Goal: Transaction & Acquisition: Purchase product/service

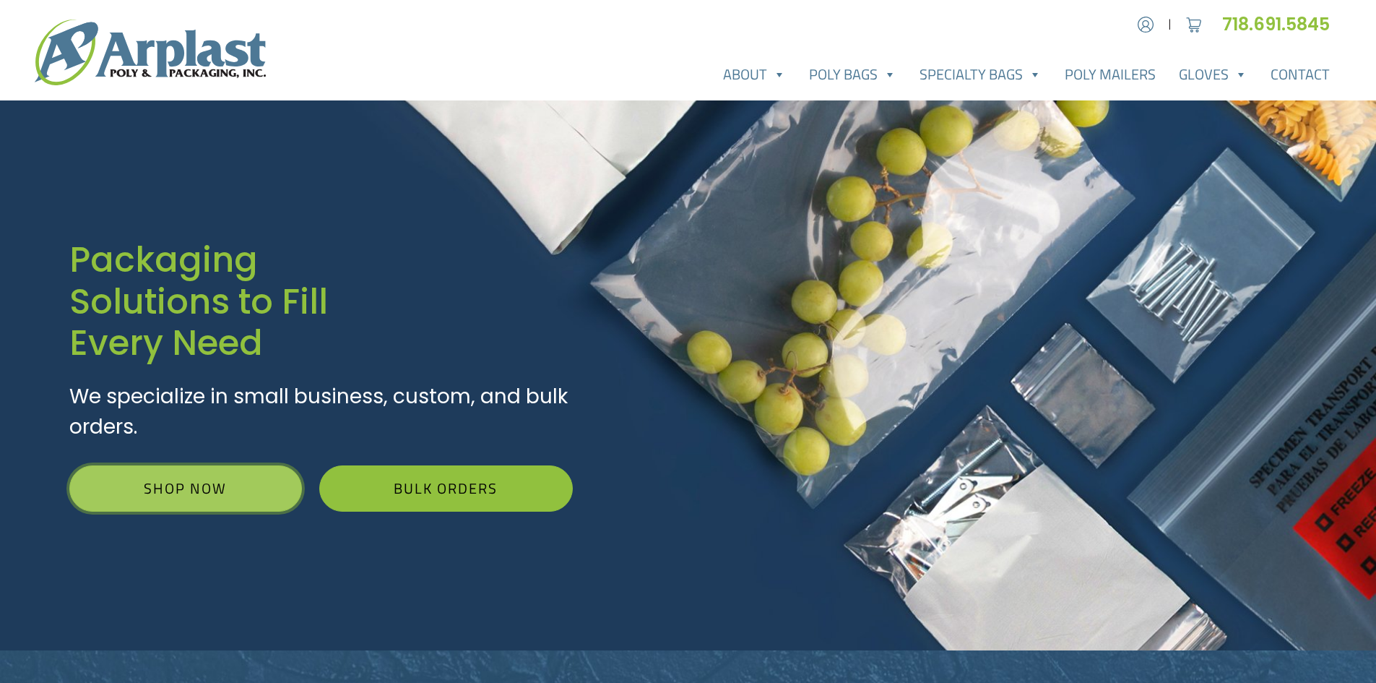
click at [209, 485] on link "Shop Now" at bounding box center [185, 488] width 233 height 46
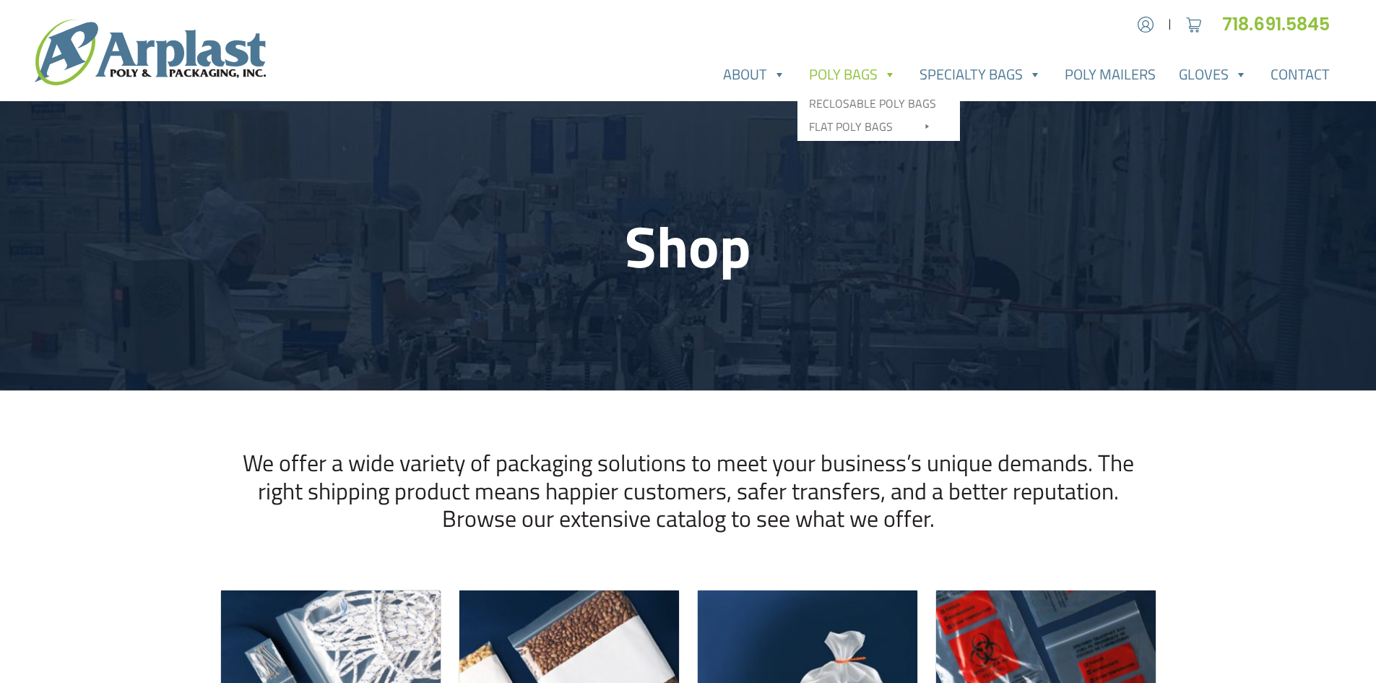
click at [845, 70] on link "Poly Bags" at bounding box center [853, 74] width 111 height 29
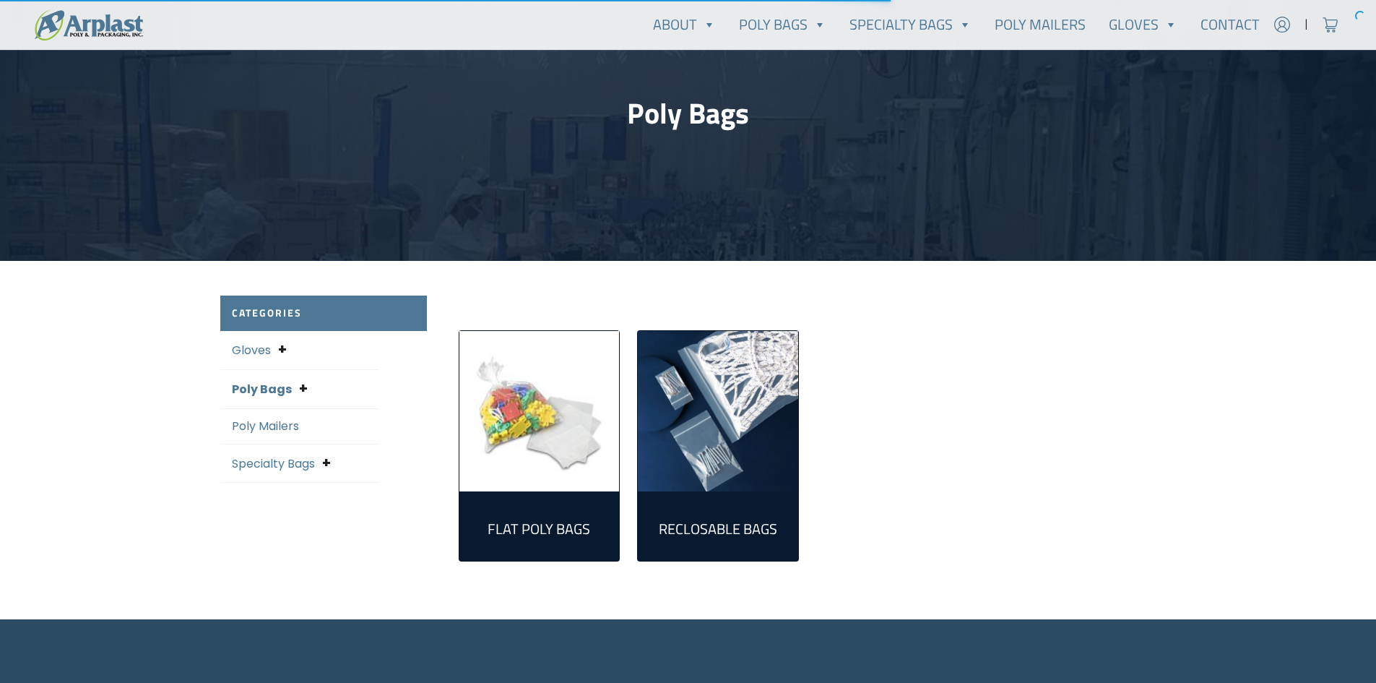
scroll to position [144, 0]
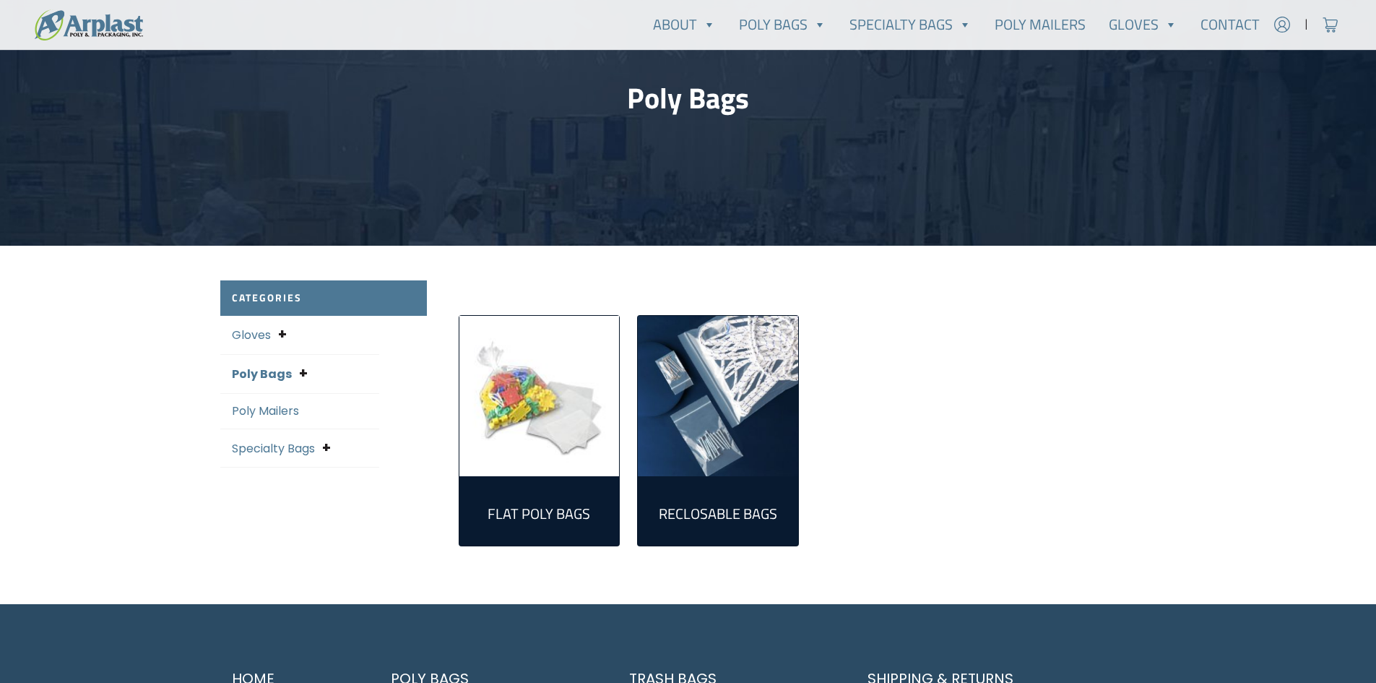
click at [725, 400] on img "Visit product category Reclosable Bags" at bounding box center [718, 396] width 160 height 160
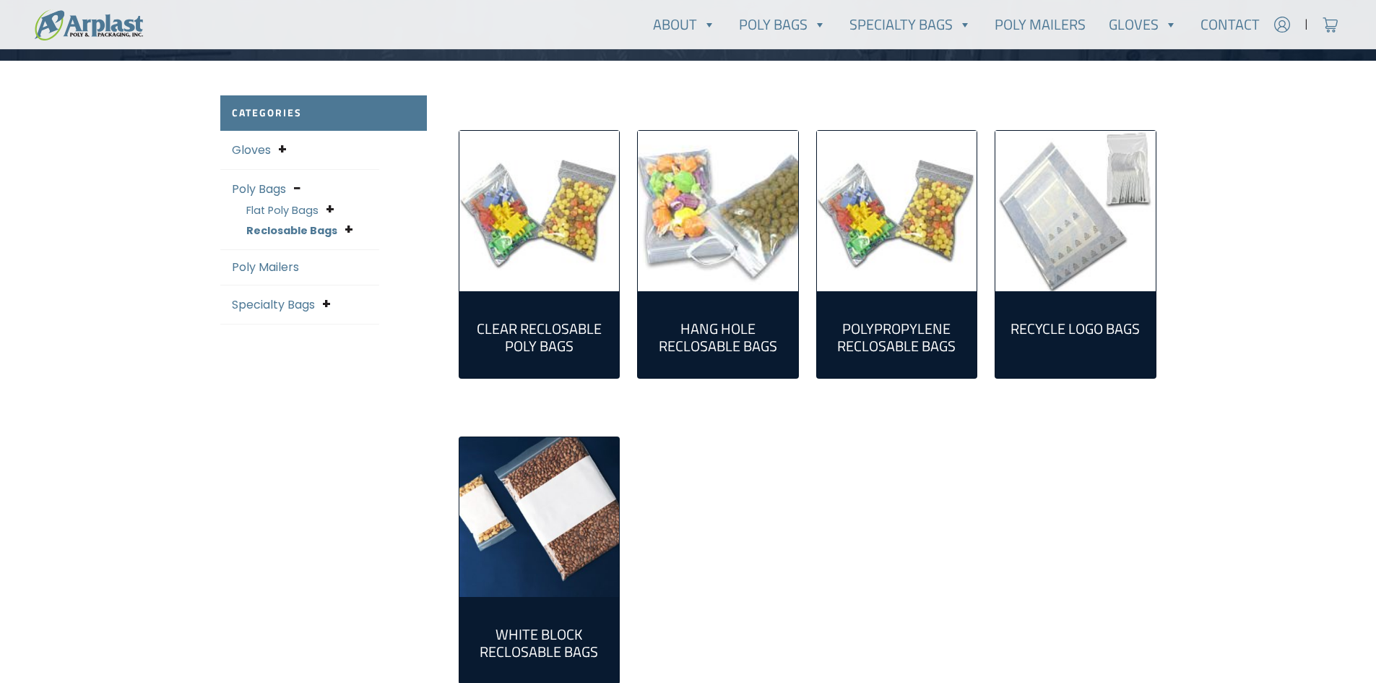
scroll to position [361, 0]
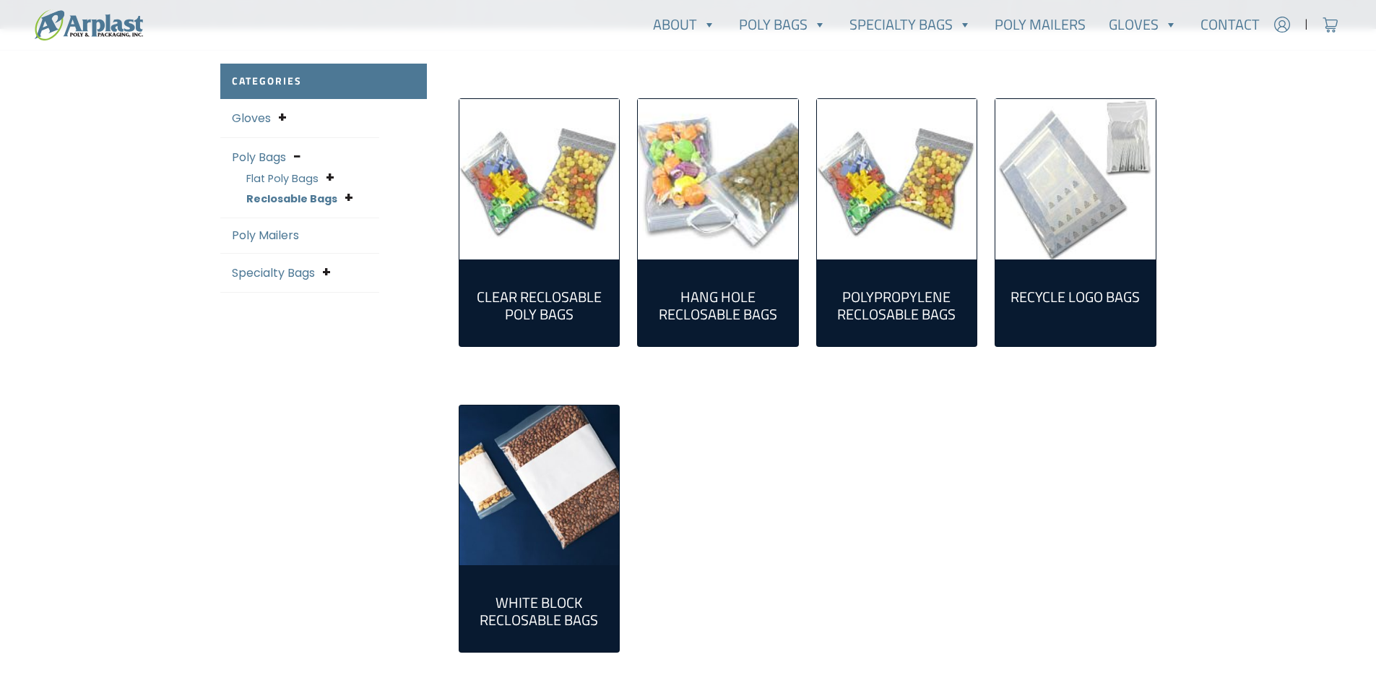
click at [525, 522] on img "Visit product category White Block Reclosable Bags" at bounding box center [539, 485] width 160 height 160
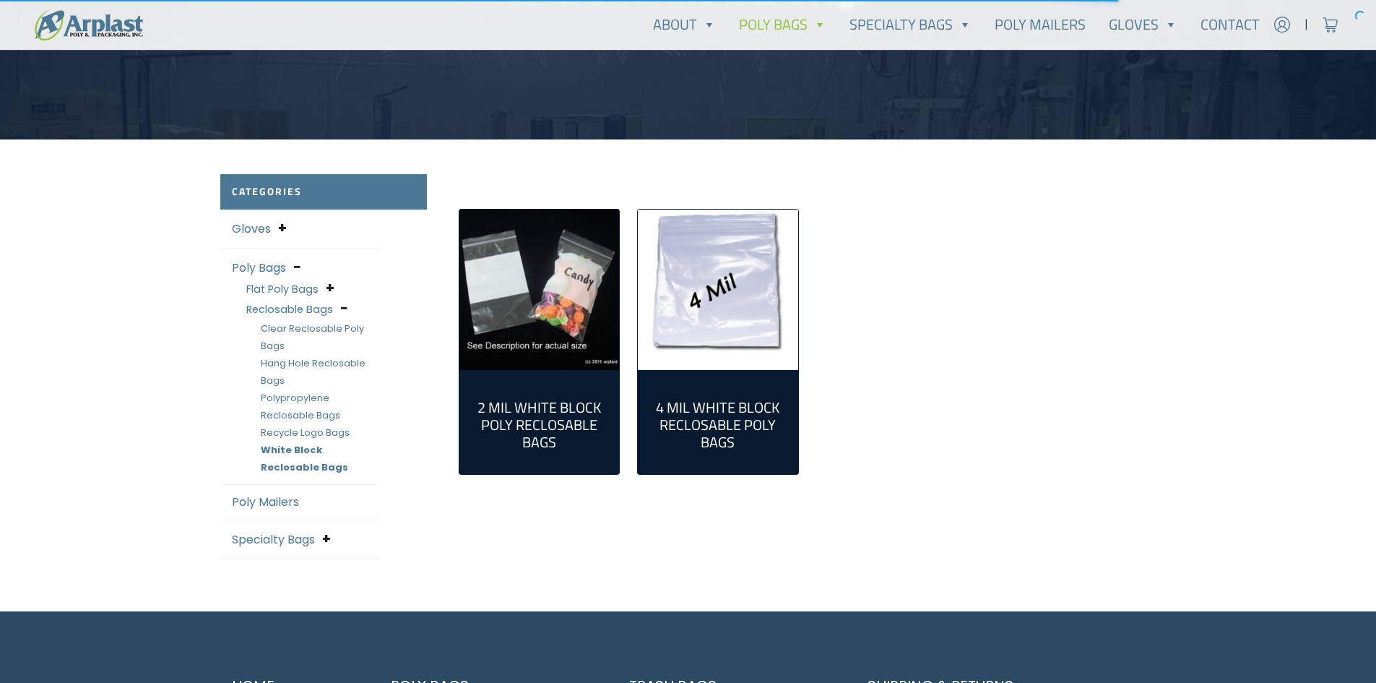
scroll to position [289, 0]
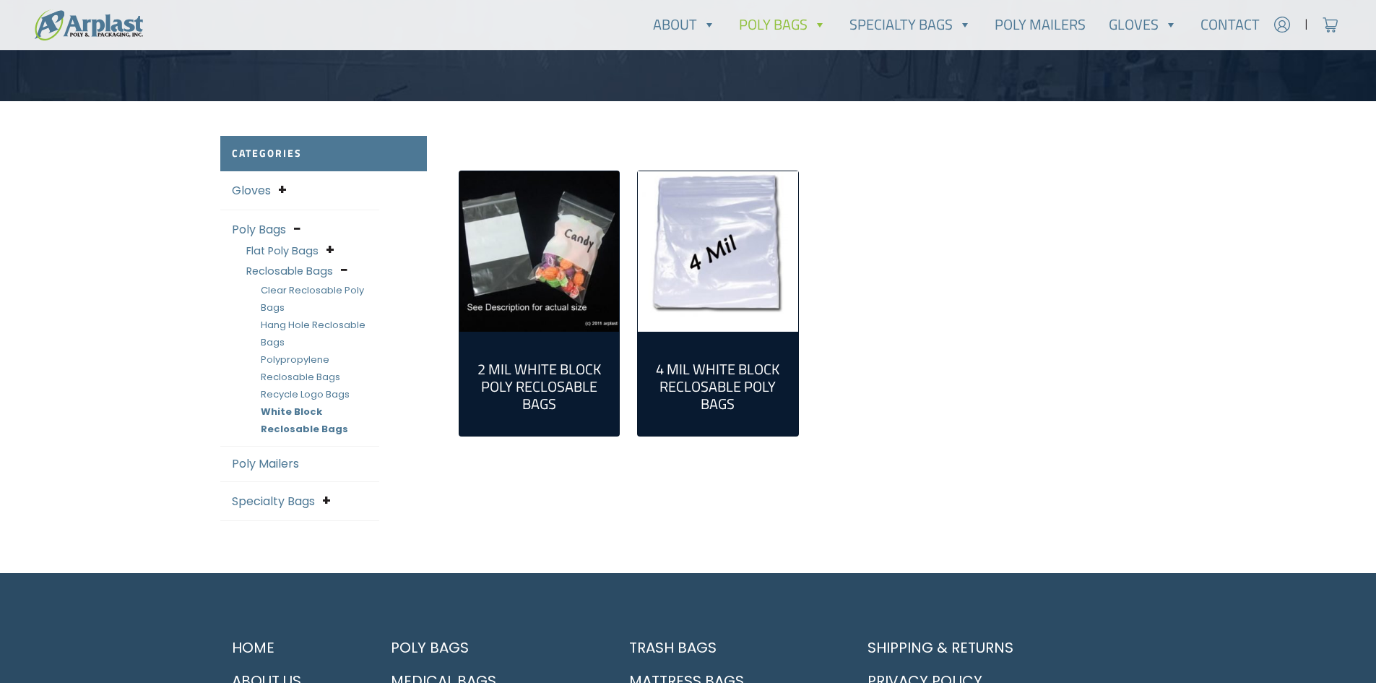
click at [536, 376] on h2 "2 Mil White Block Poly Reclosable Bags (16)" at bounding box center [539, 387] width 137 height 52
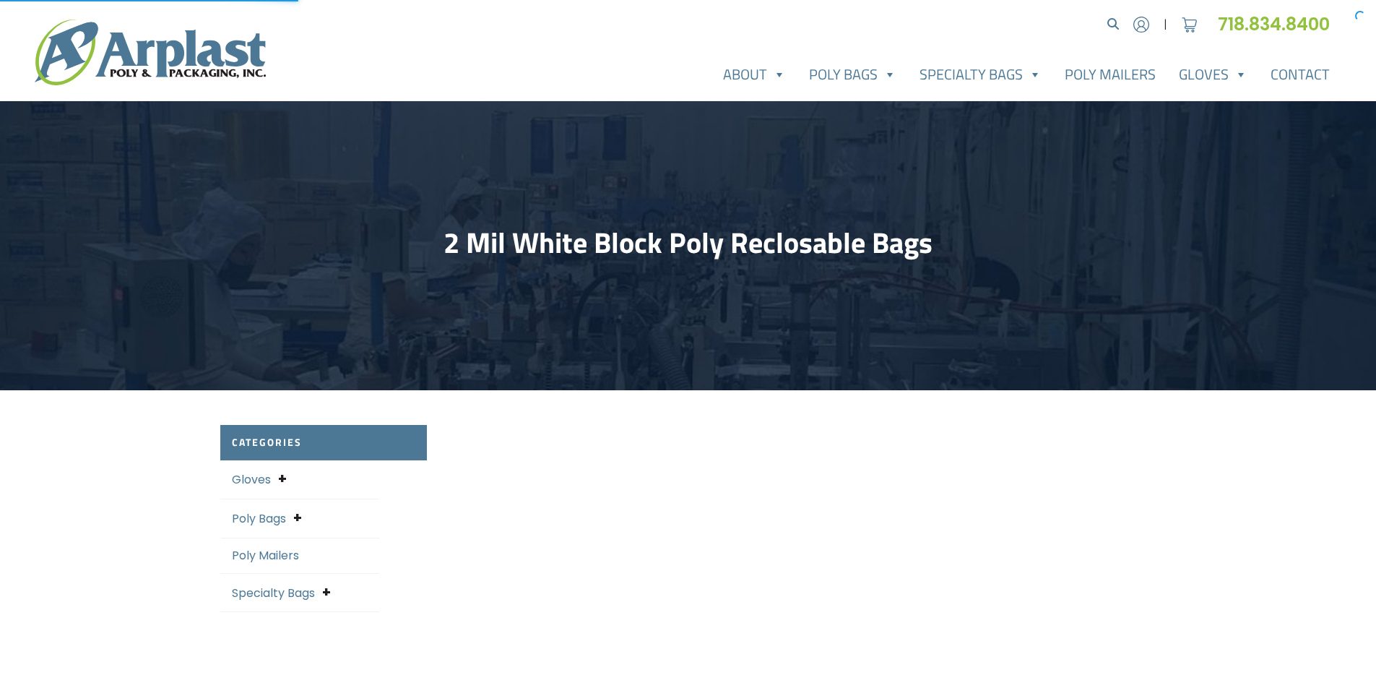
select select "25"
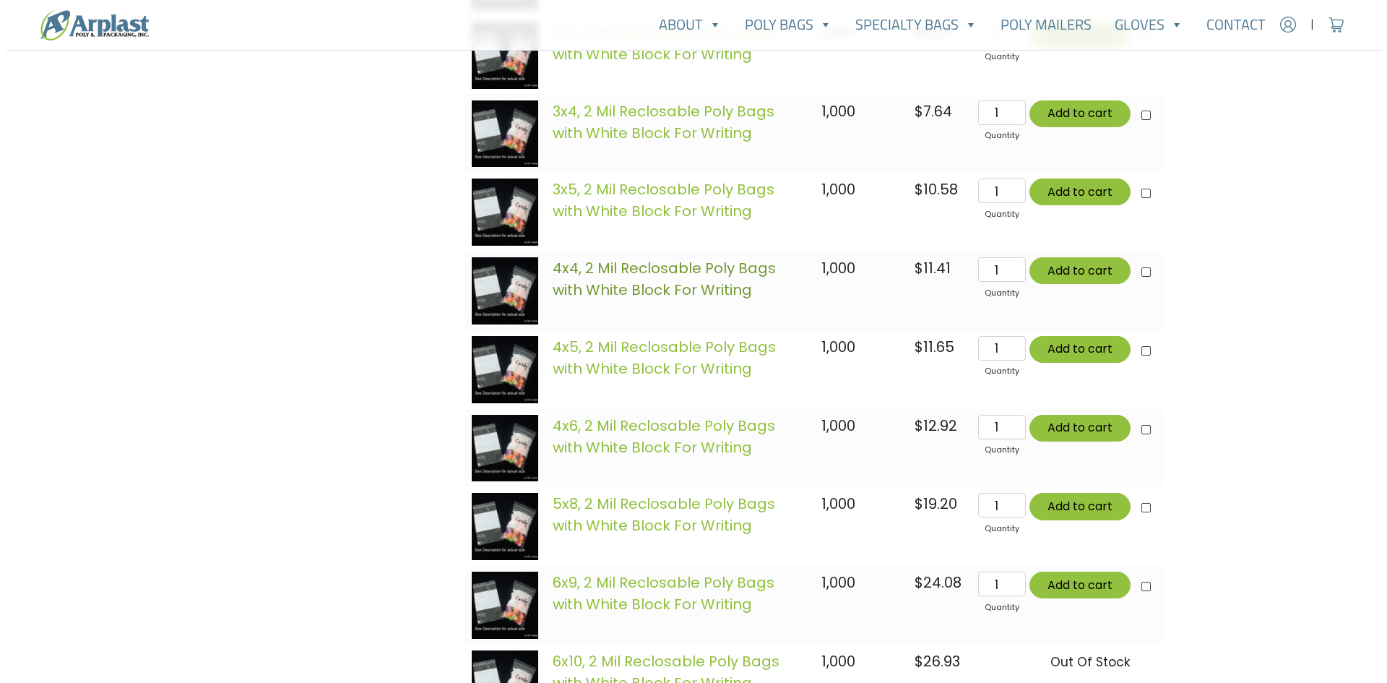
scroll to position [578, 0]
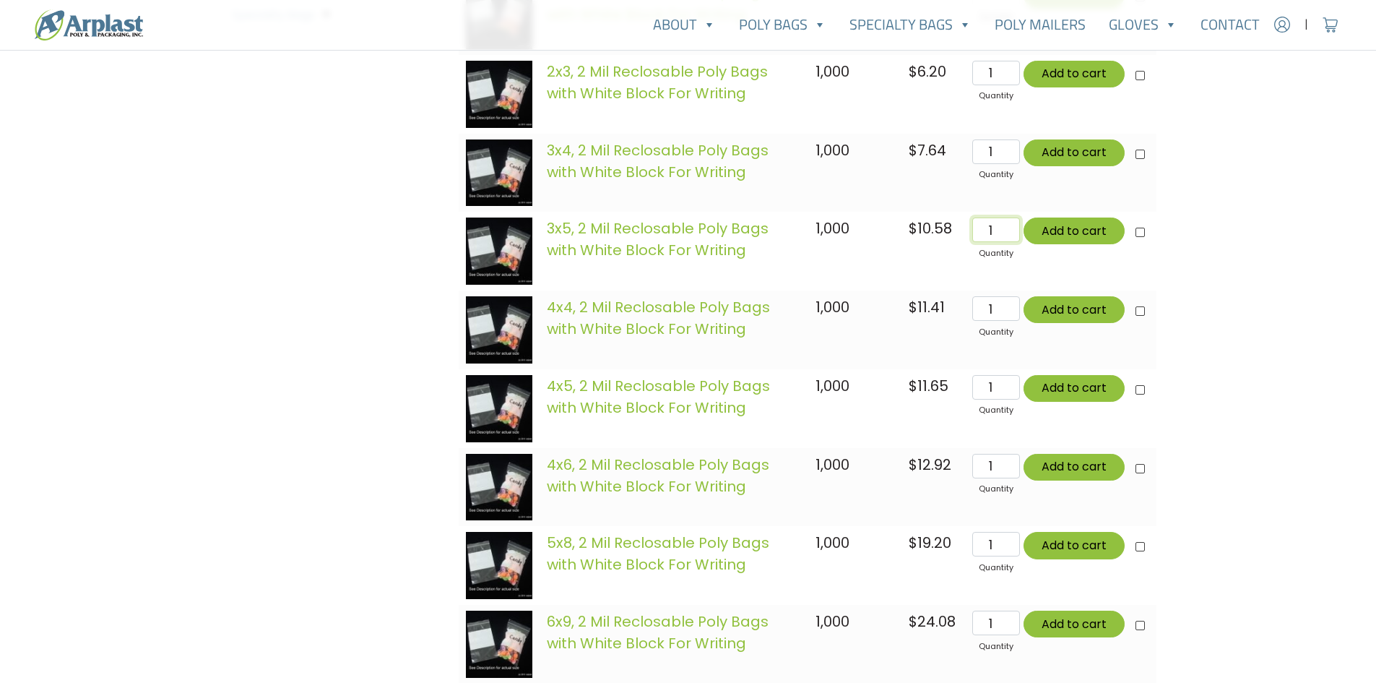
drag, startPoint x: 985, startPoint y: 234, endPoint x: 1006, endPoint y: 234, distance: 21.0
click at [1006, 234] on input "1" at bounding box center [995, 229] width 47 height 25
type input "3"
type input "Add 3 items for $31.74"
checkbox input"] "true"
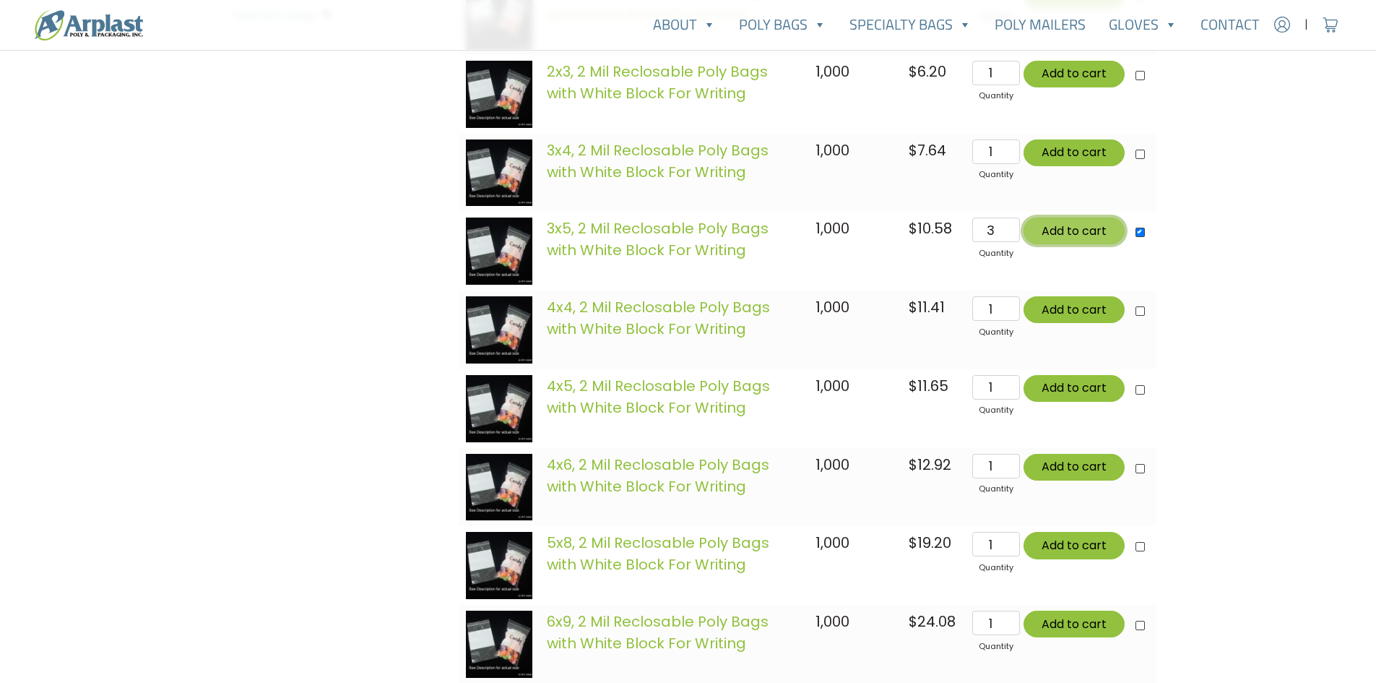
type input "Add 3 items for $31.74"
click at [1079, 229] on button "Add to cart" at bounding box center [1074, 230] width 101 height 27
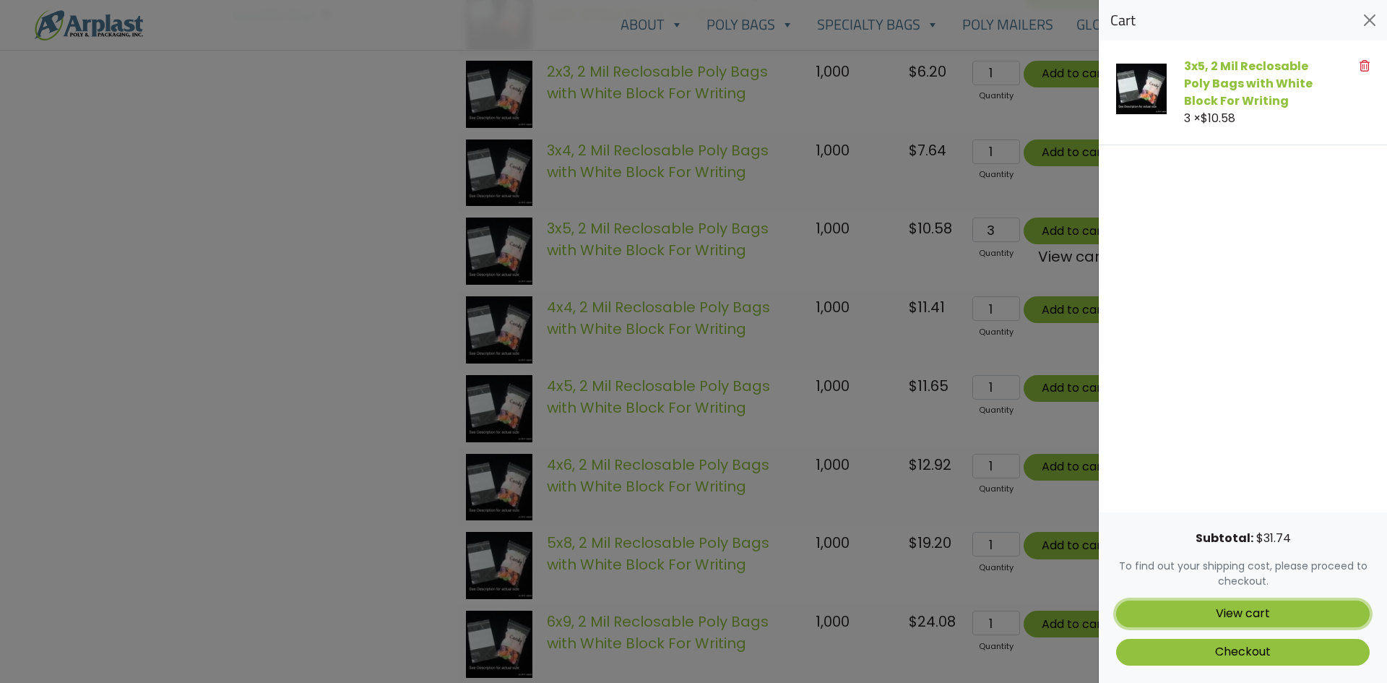
click at [1280, 613] on link "View cart" at bounding box center [1243, 613] width 254 height 27
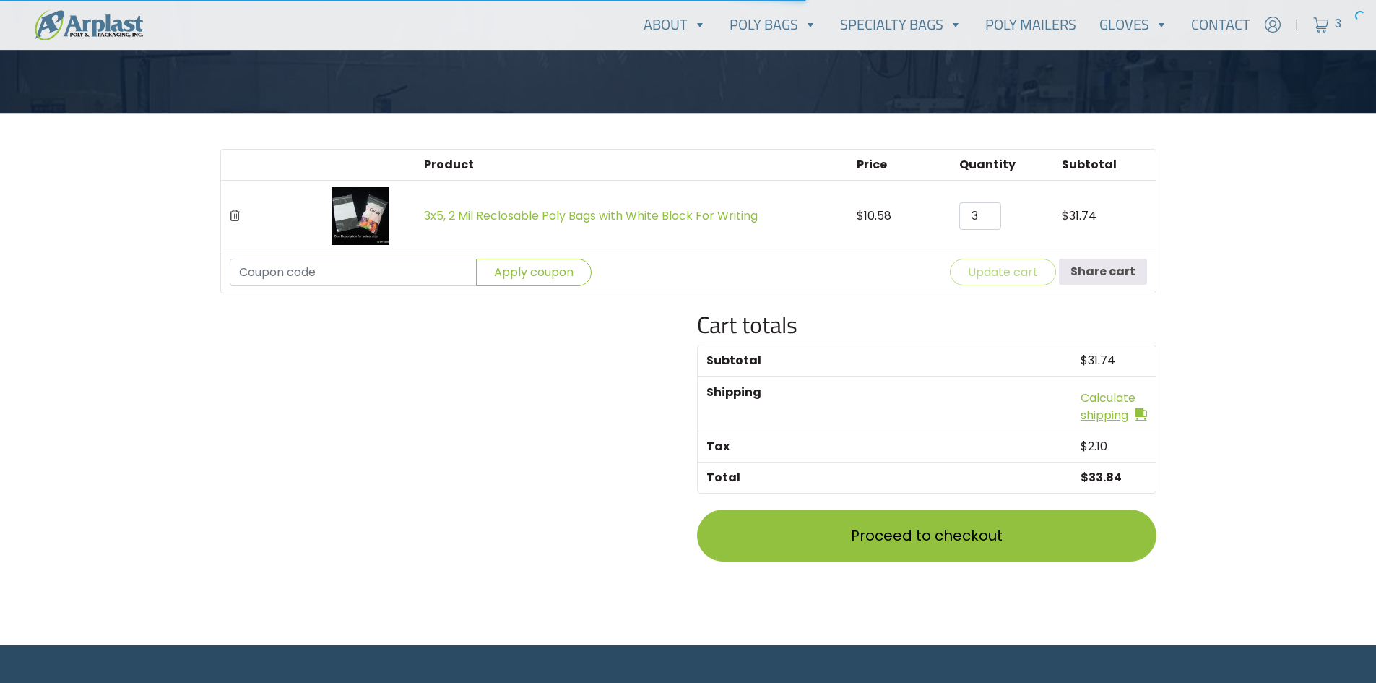
scroll to position [289, 0]
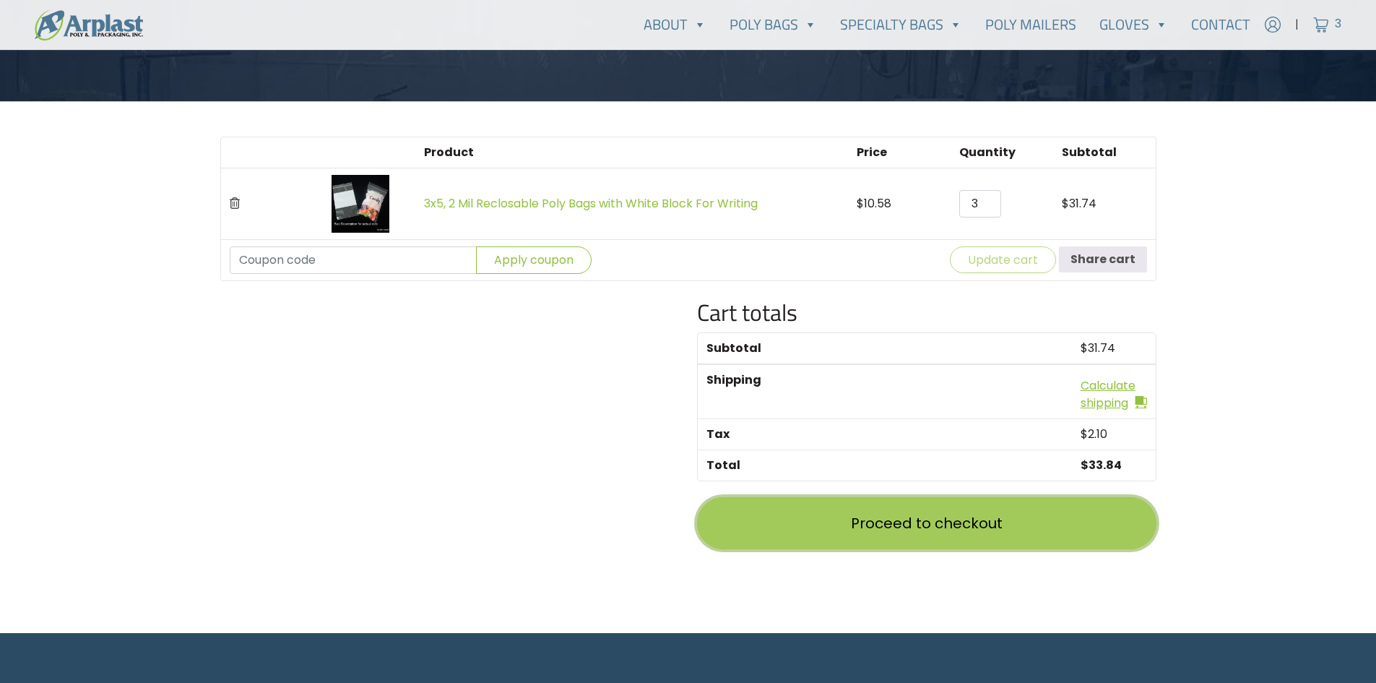
click at [872, 537] on link "Proceed to checkout" at bounding box center [926, 523] width 459 height 52
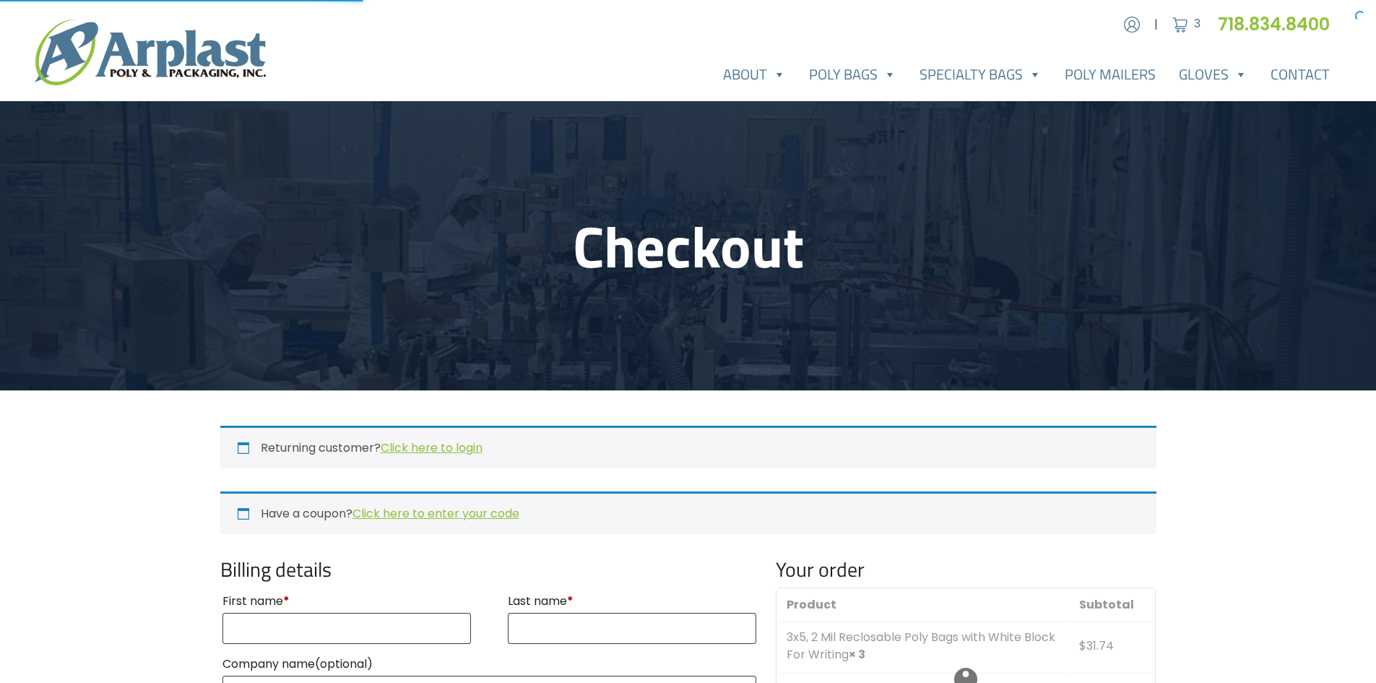
select select "NJ"
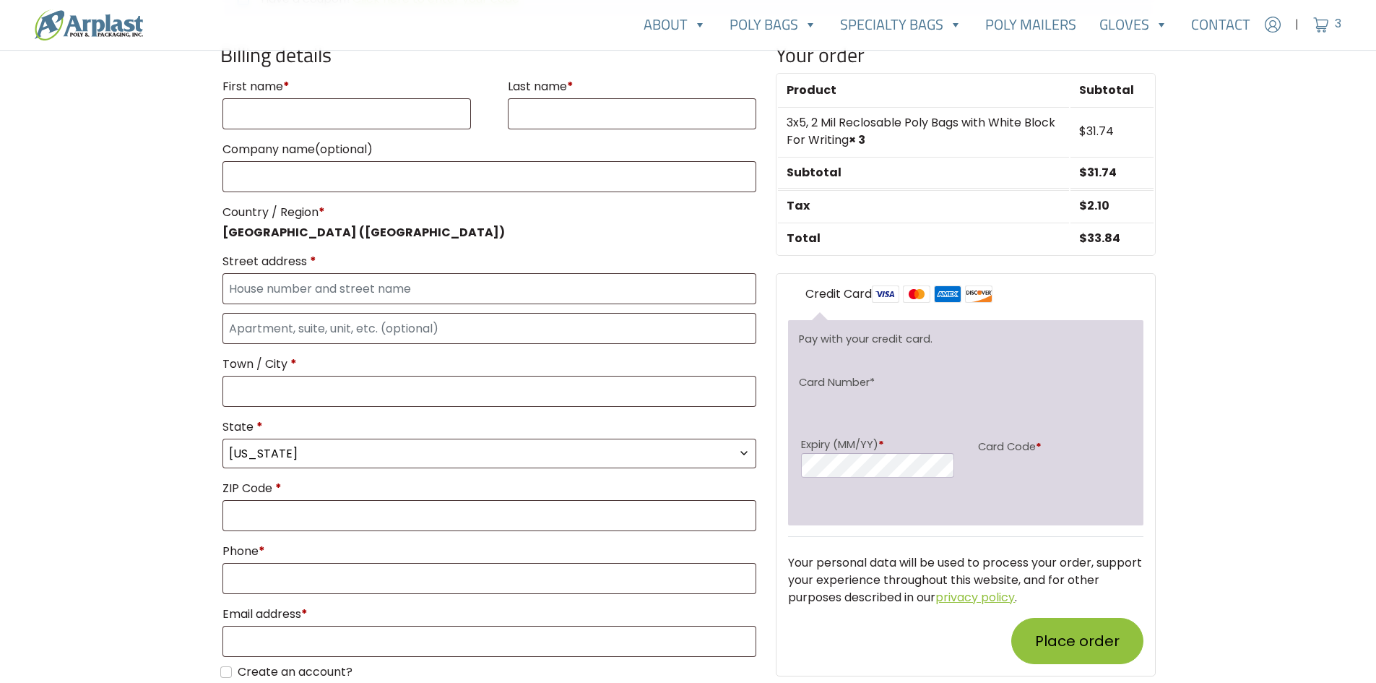
scroll to position [506, 0]
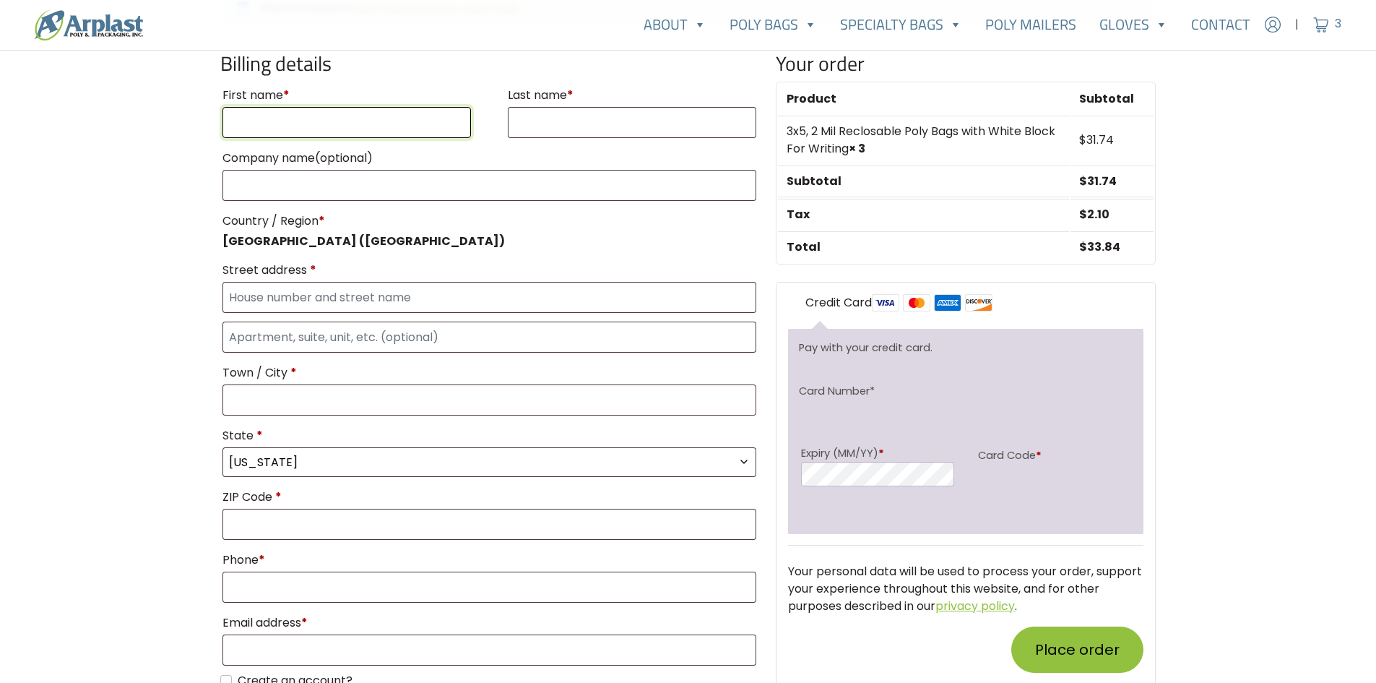
click at [319, 119] on input "First name *" at bounding box center [347, 122] width 249 height 31
type input "sunny"
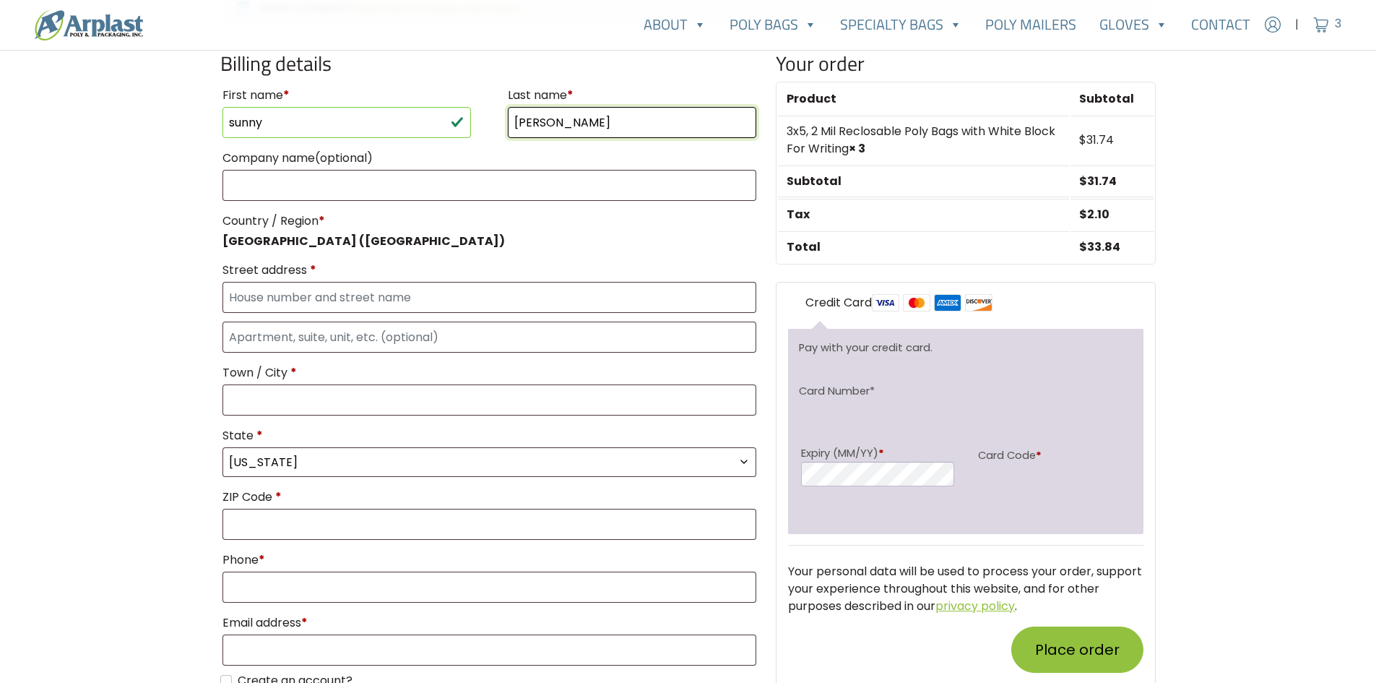
type input "shon"
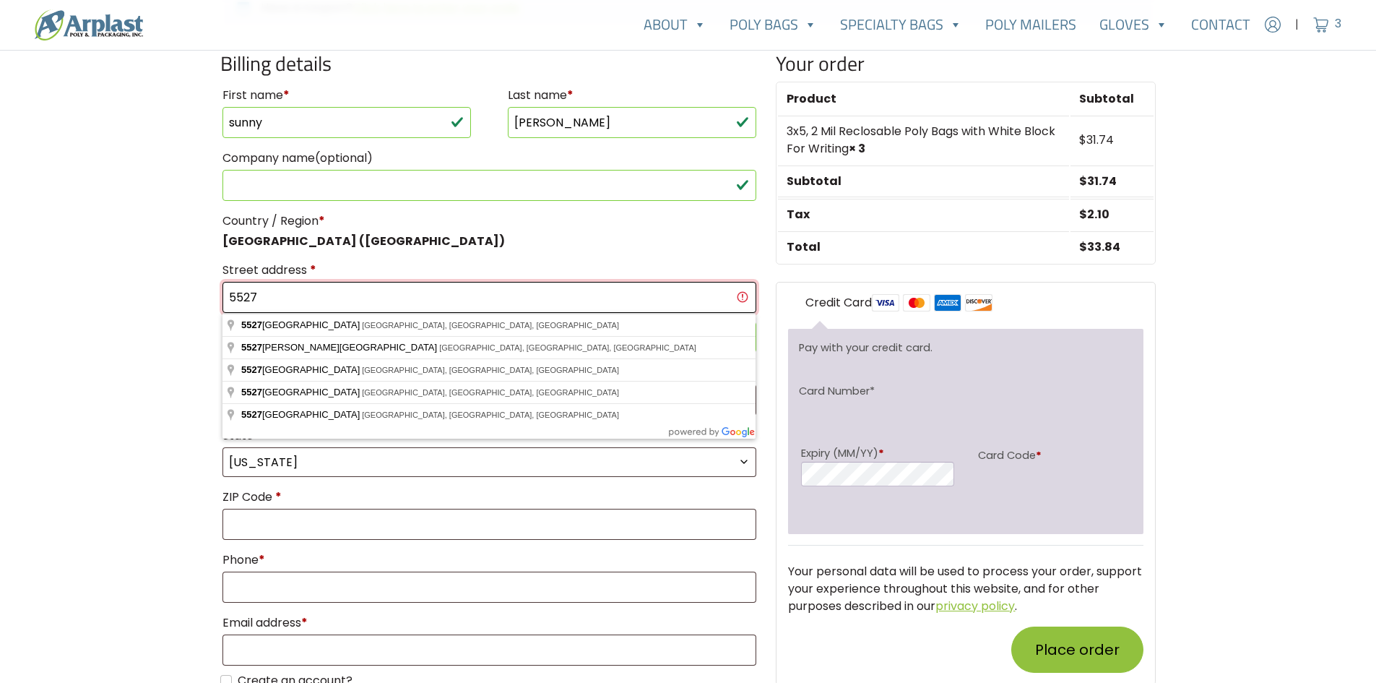
type input "5527"
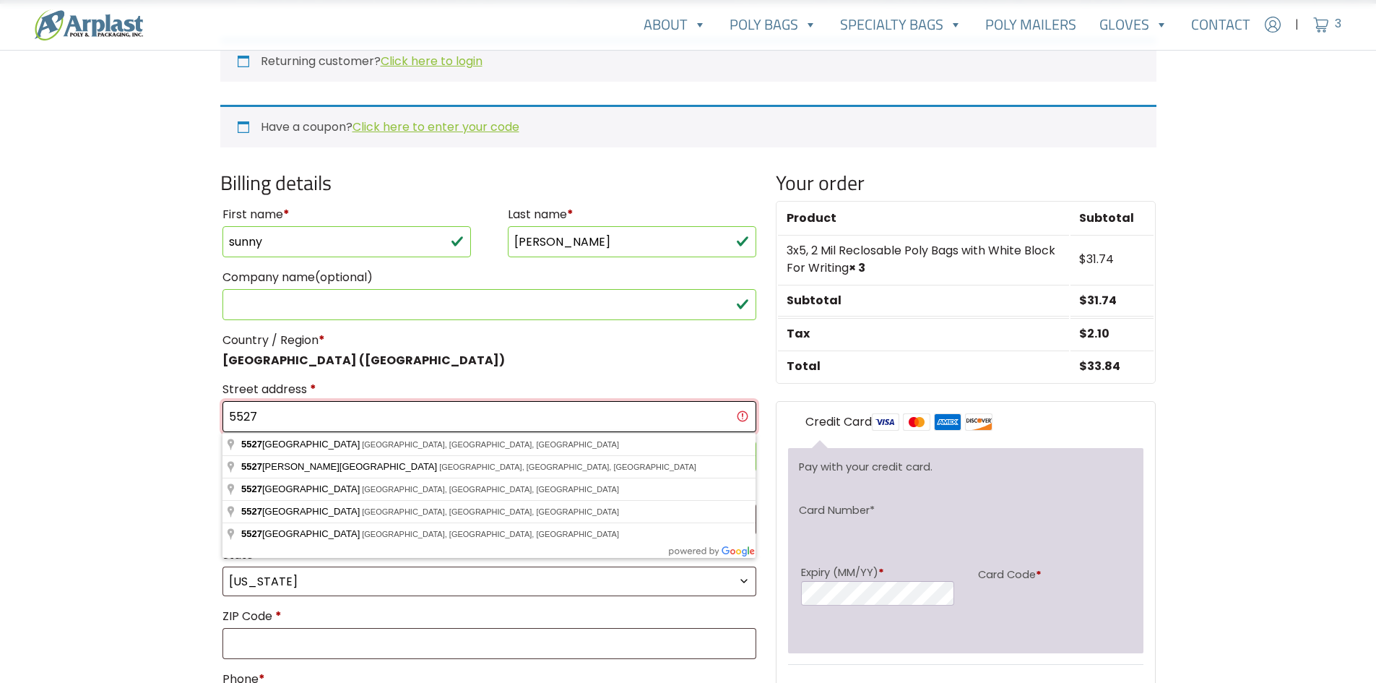
scroll to position [361, 0]
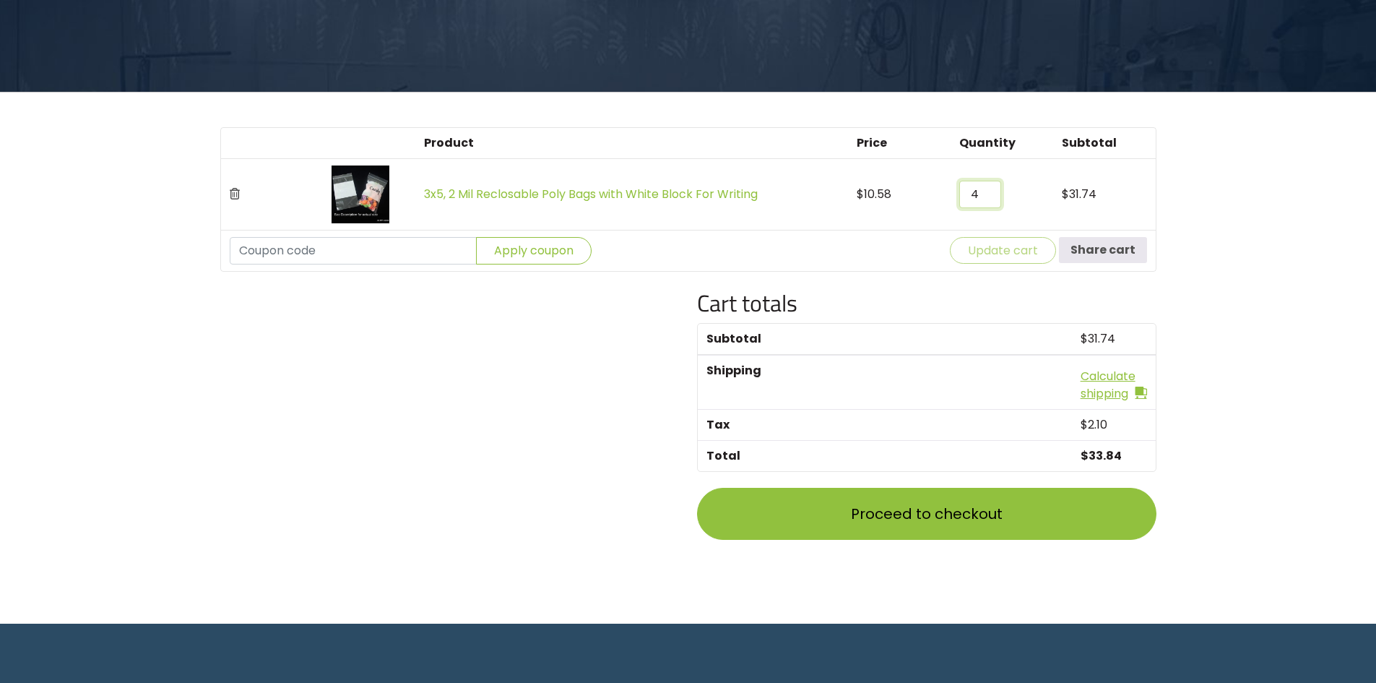
drag, startPoint x: 984, startPoint y: 189, endPoint x: 764, endPoint y: 204, distance: 220.2
click at [959, 204] on input "4" at bounding box center [980, 194] width 42 height 27
type input "5"
click at [991, 188] on input "5" at bounding box center [980, 194] width 42 height 27
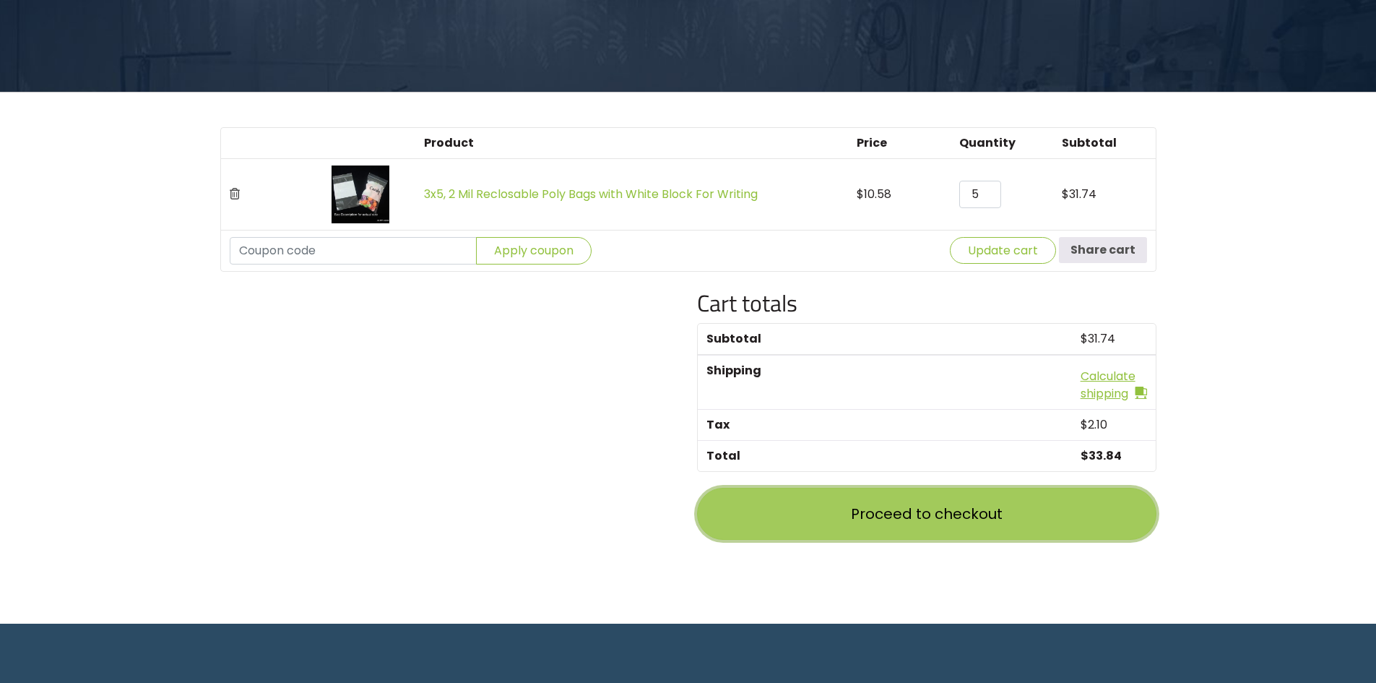
click at [959, 527] on link "Proceed to checkout" at bounding box center [926, 514] width 459 height 52
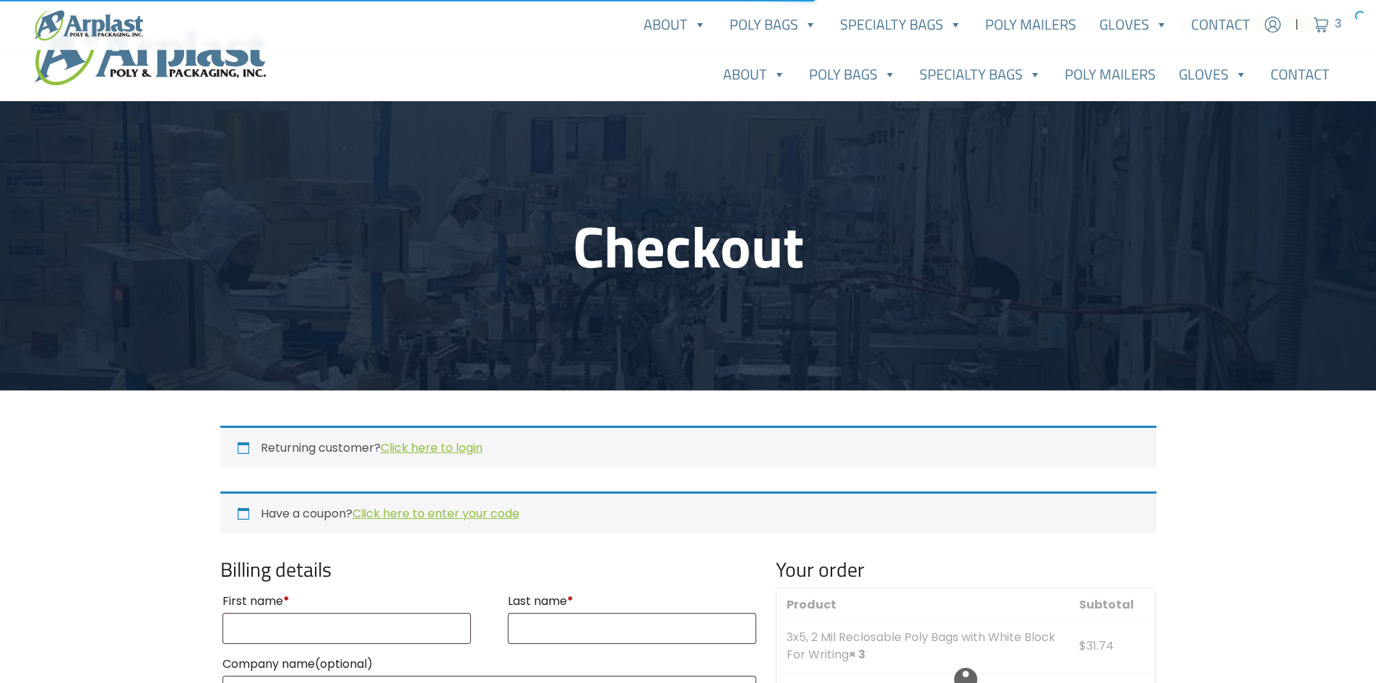
select select "NJ"
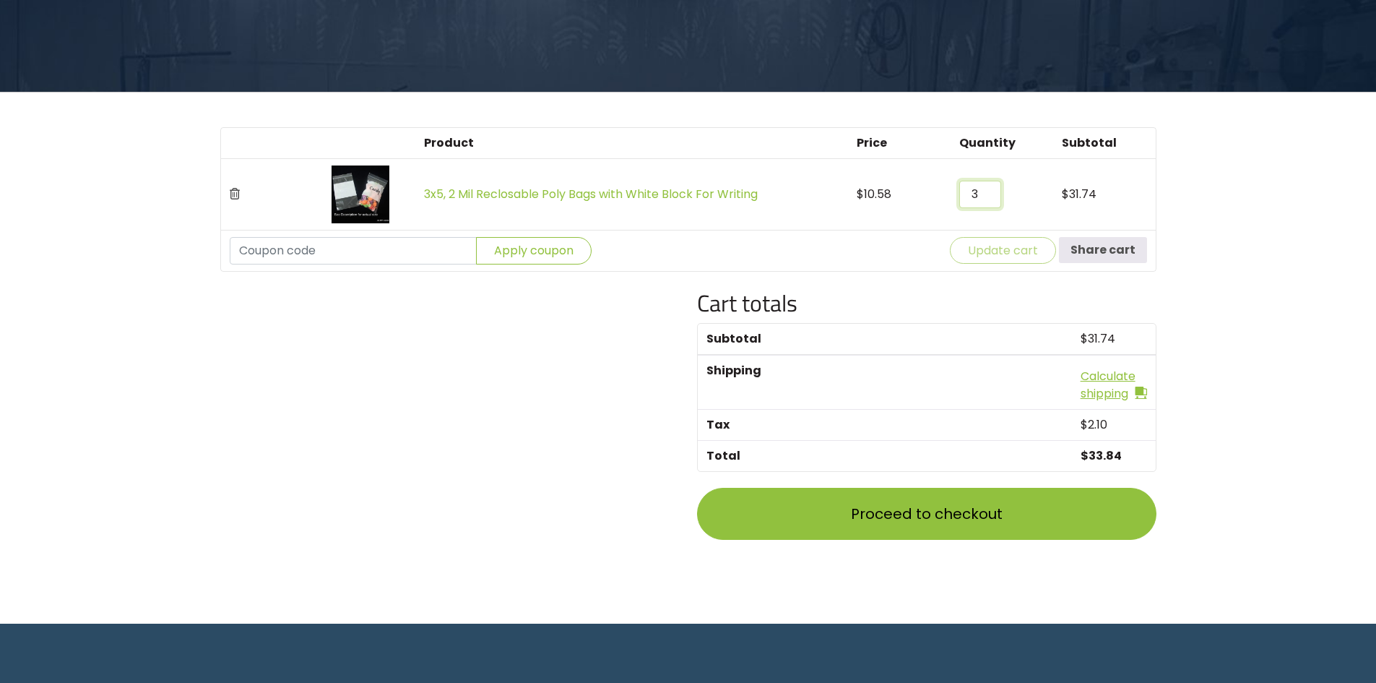
drag, startPoint x: 963, startPoint y: 199, endPoint x: 1001, endPoint y: 194, distance: 37.9
click at [1001, 194] on input "3" at bounding box center [980, 194] width 42 height 27
type input "5"
drag, startPoint x: 1202, startPoint y: 292, endPoint x: 988, endPoint y: 258, distance: 216.5
click at [1178, 292] on main "Cart Product Price Quantity Subtotal 3x5, 2 Mil Reclosable Poly Bags with White…" at bounding box center [688, 213] width 1376 height 820
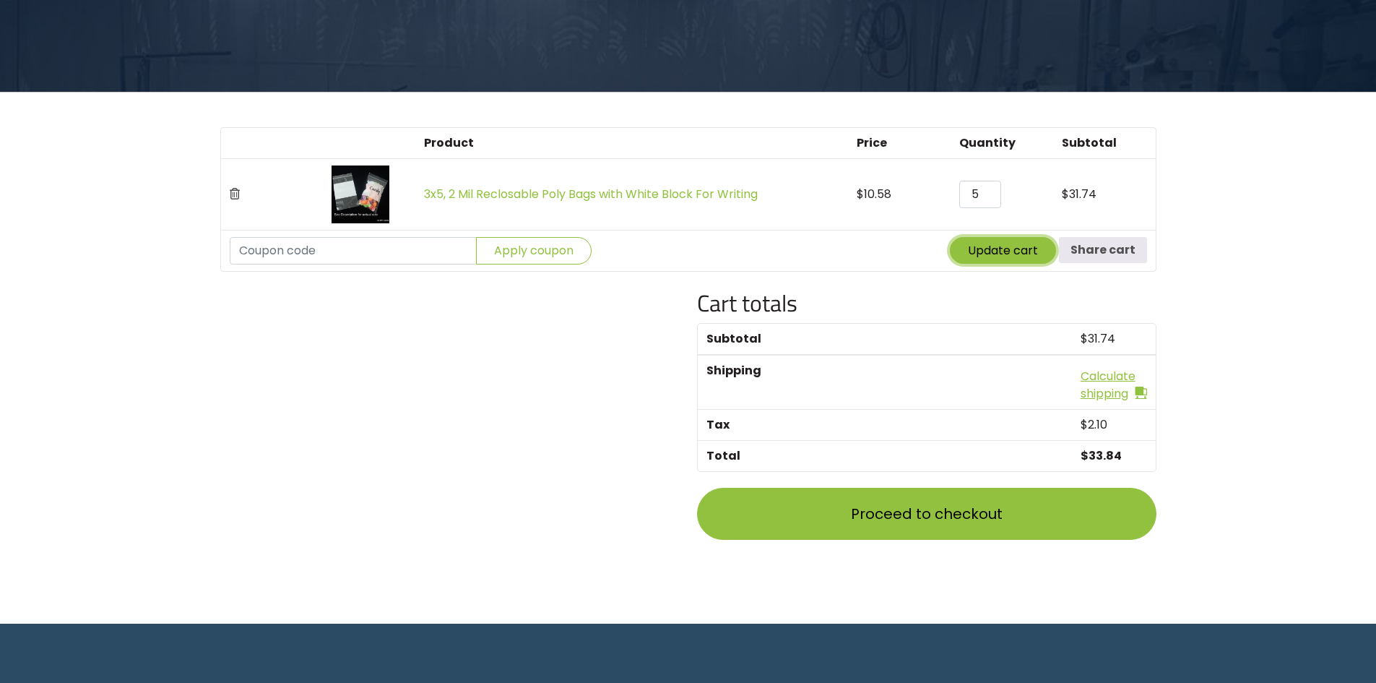
click at [971, 251] on button "Update cart" at bounding box center [1003, 250] width 106 height 27
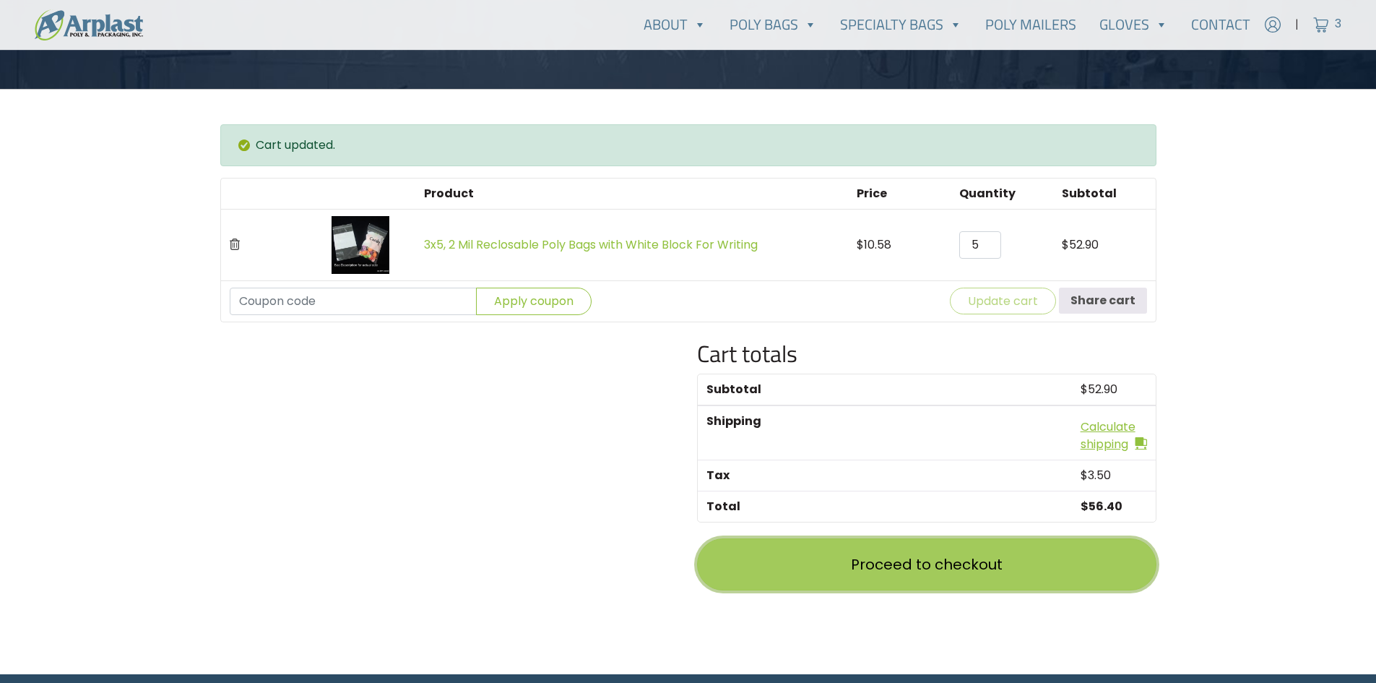
click at [1042, 561] on link "Proceed to checkout" at bounding box center [926, 564] width 459 height 52
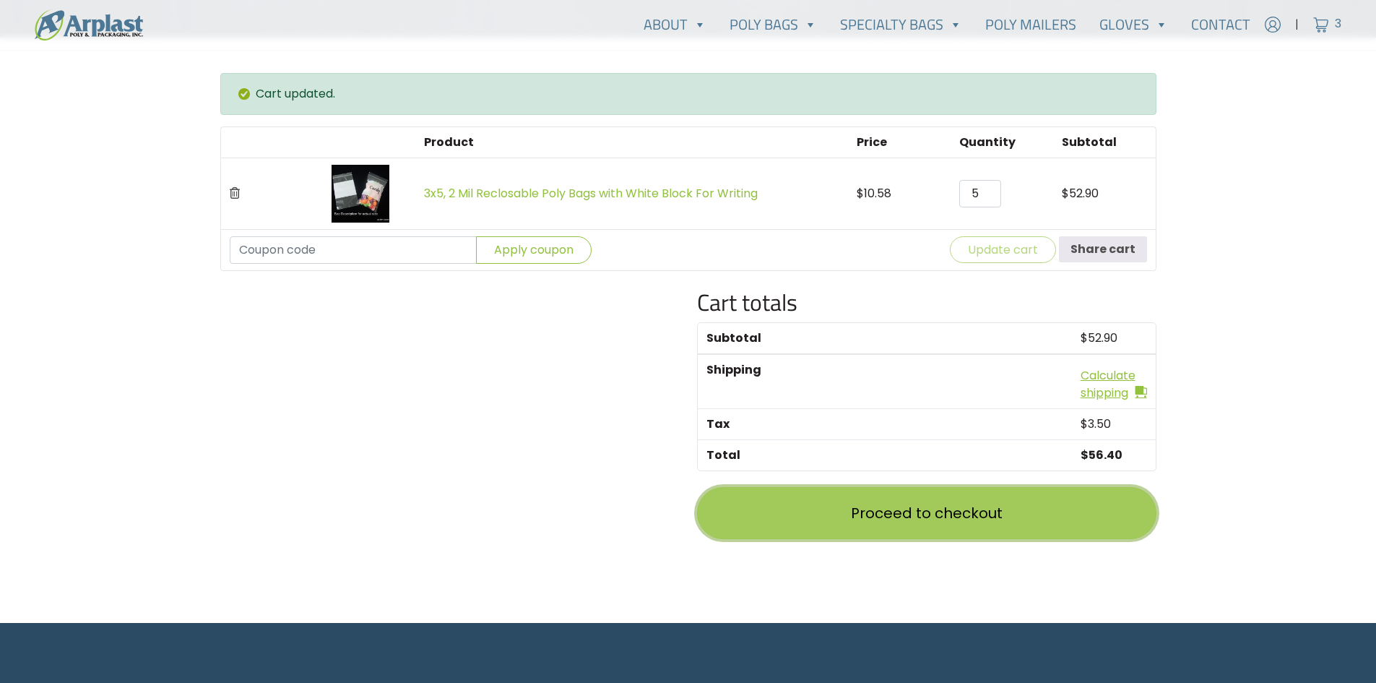
scroll to position [353, 0]
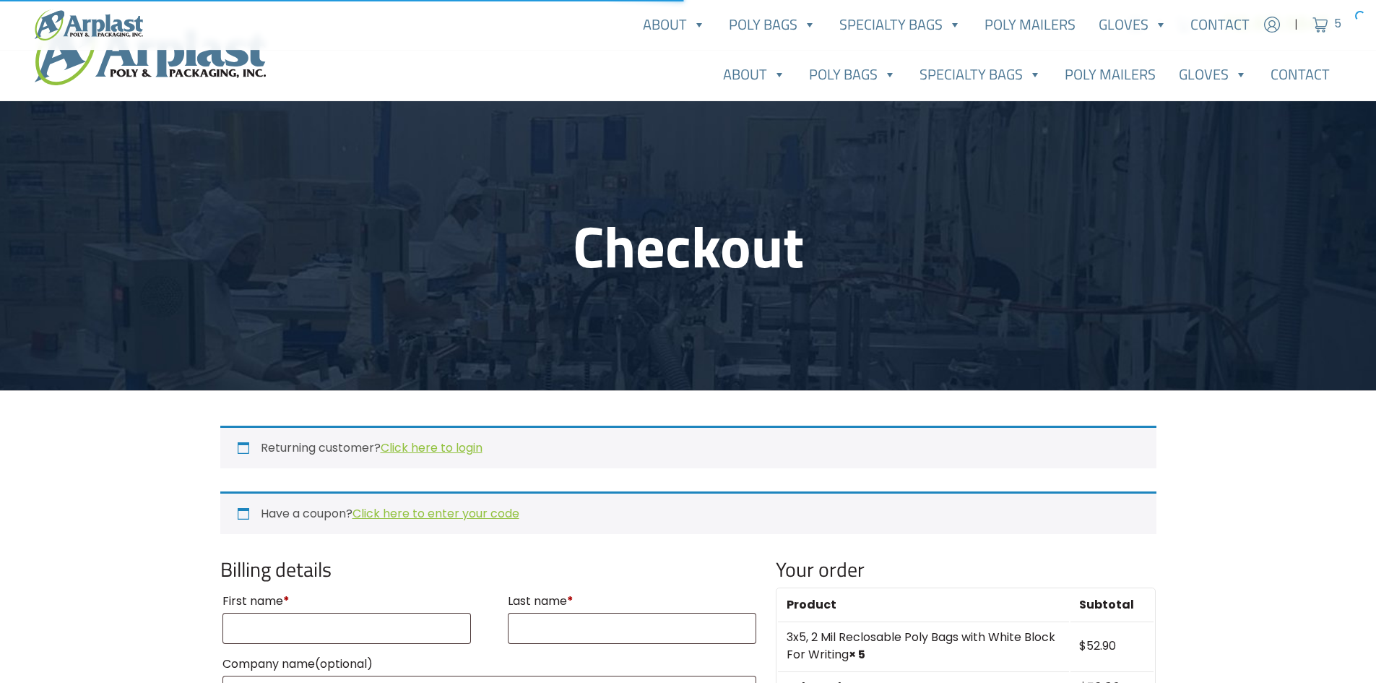
select select "NJ"
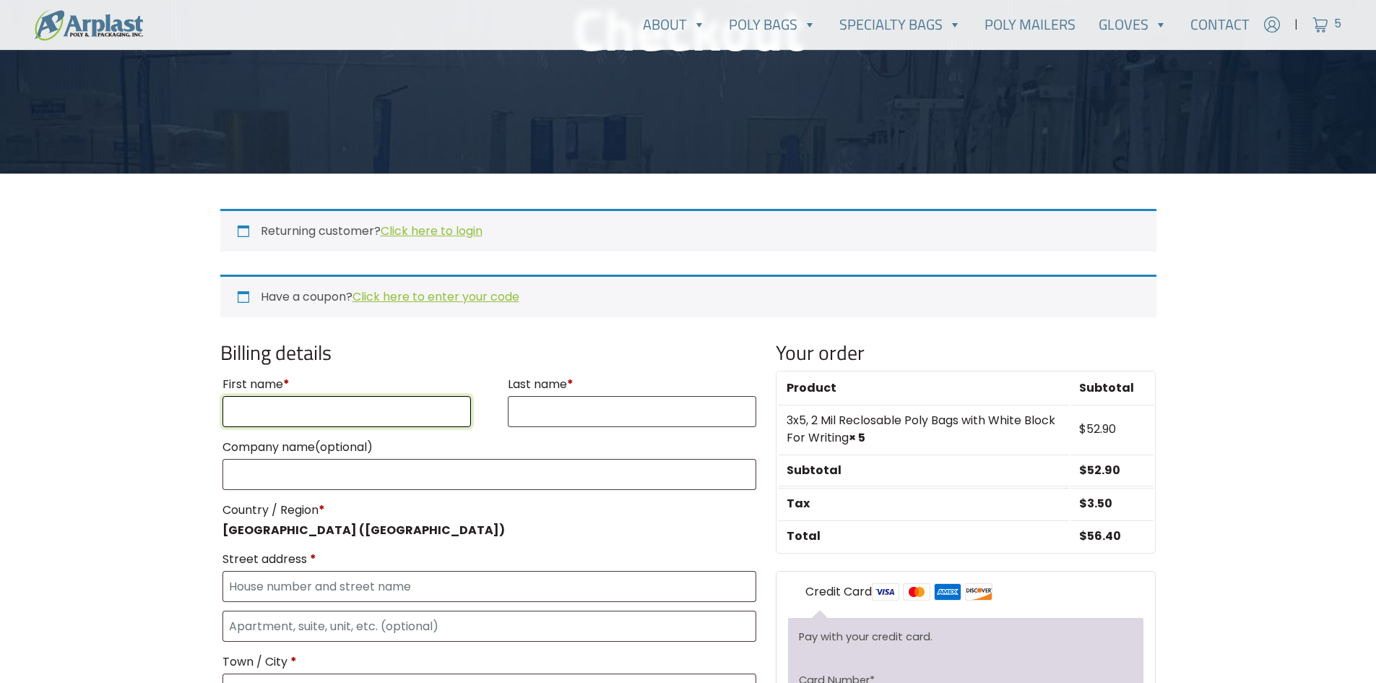
click at [346, 413] on input "First name *" at bounding box center [347, 411] width 249 height 31
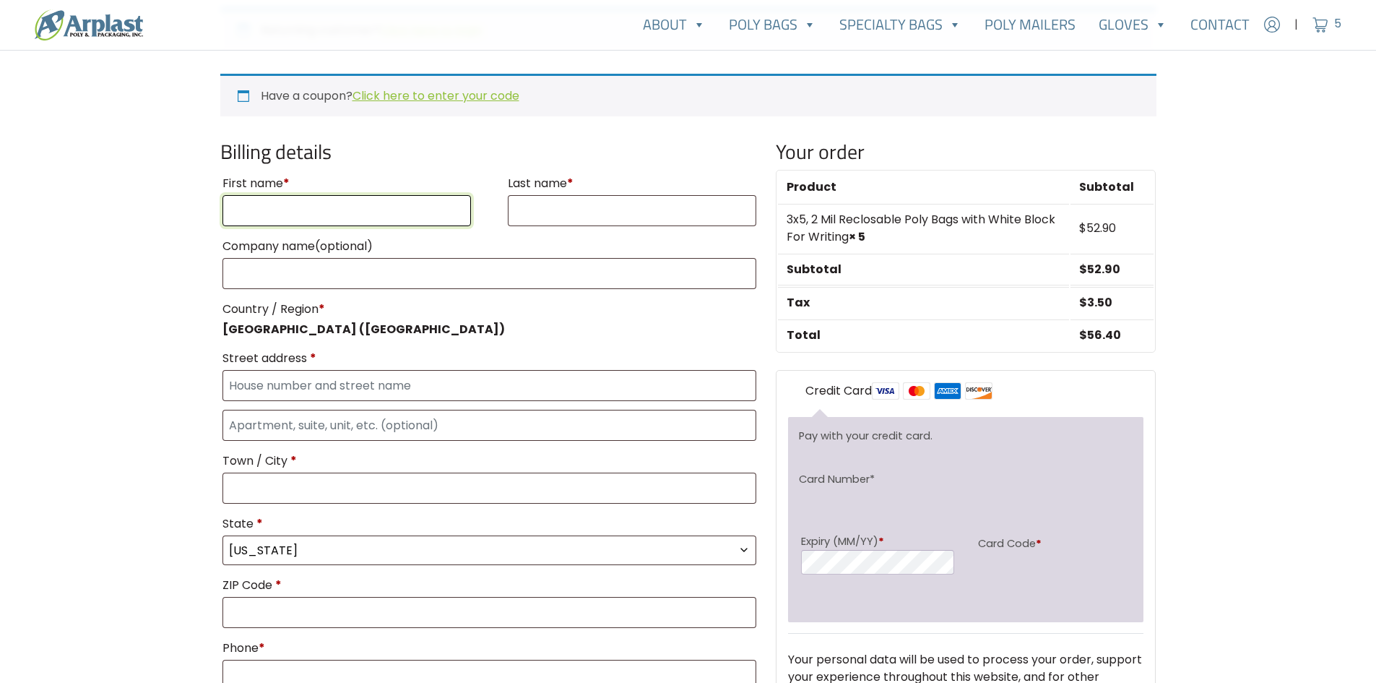
scroll to position [433, 0]
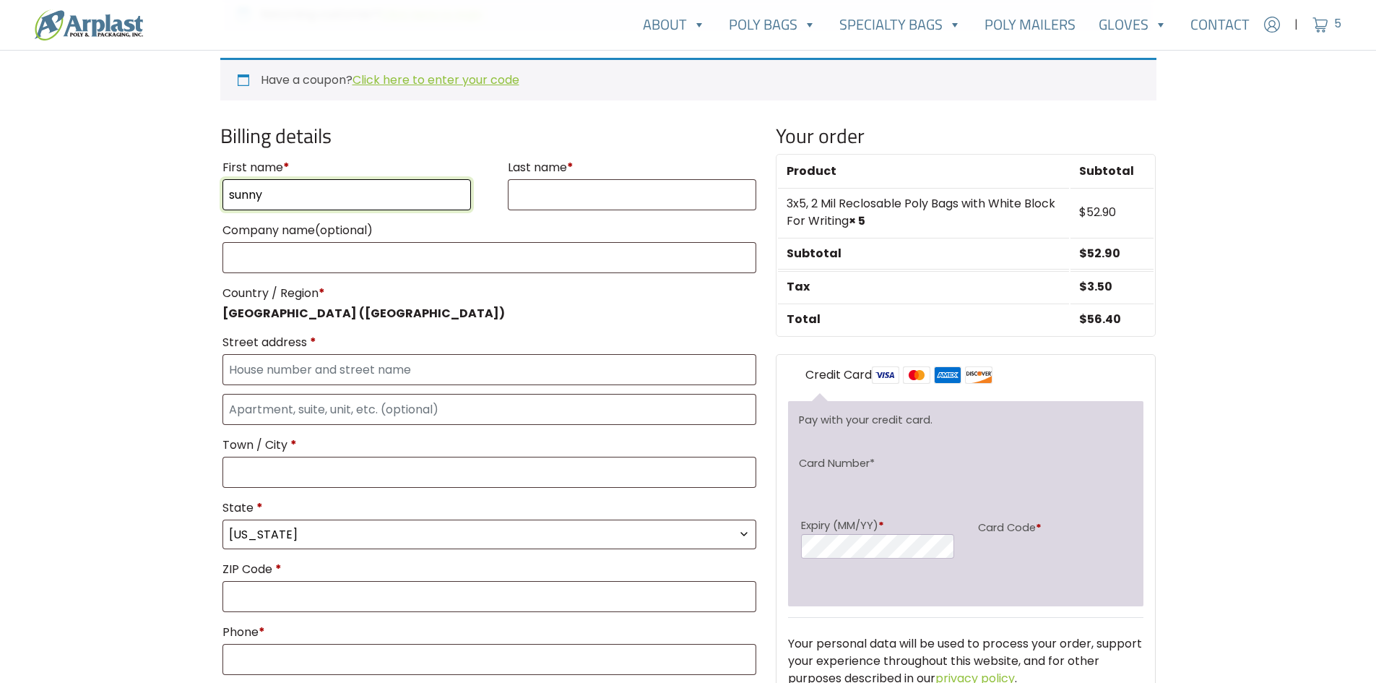
type input "sunny"
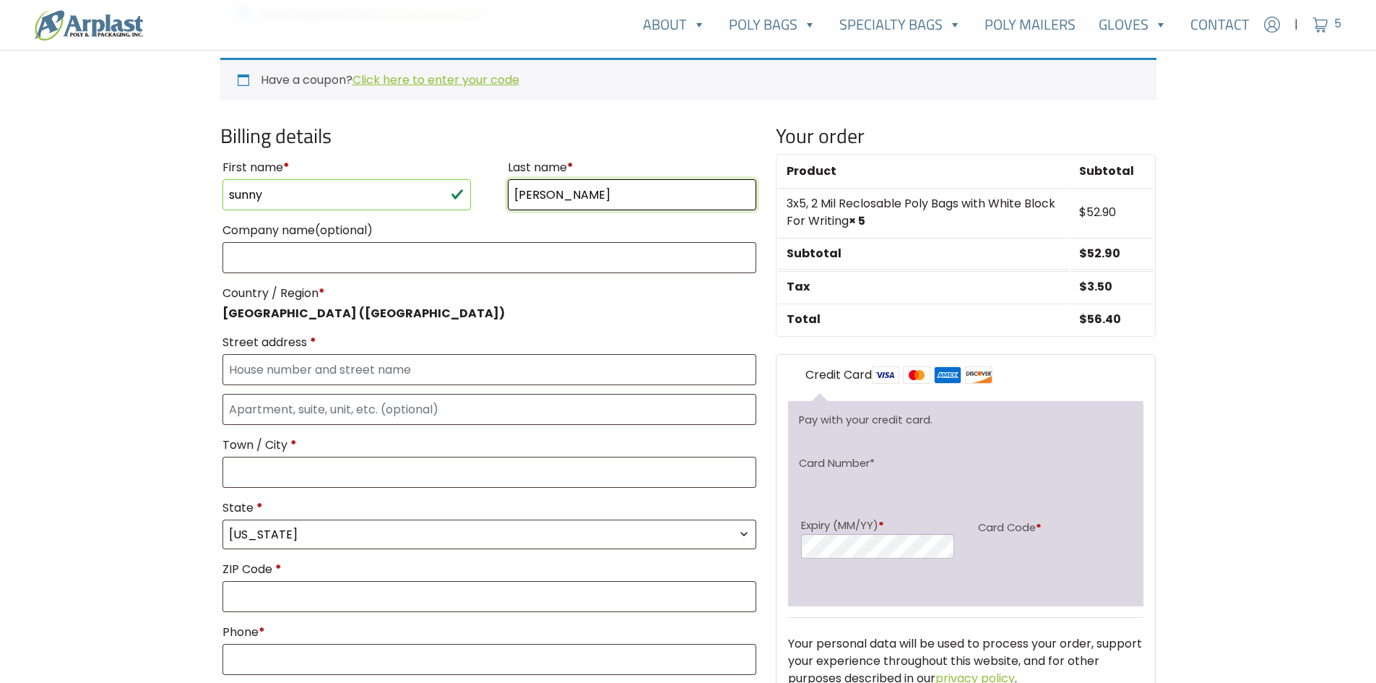
type input "shon"
type input "[STREET_ADDRESS]"
type input "La Cañada Flintridge"
type input "91011"
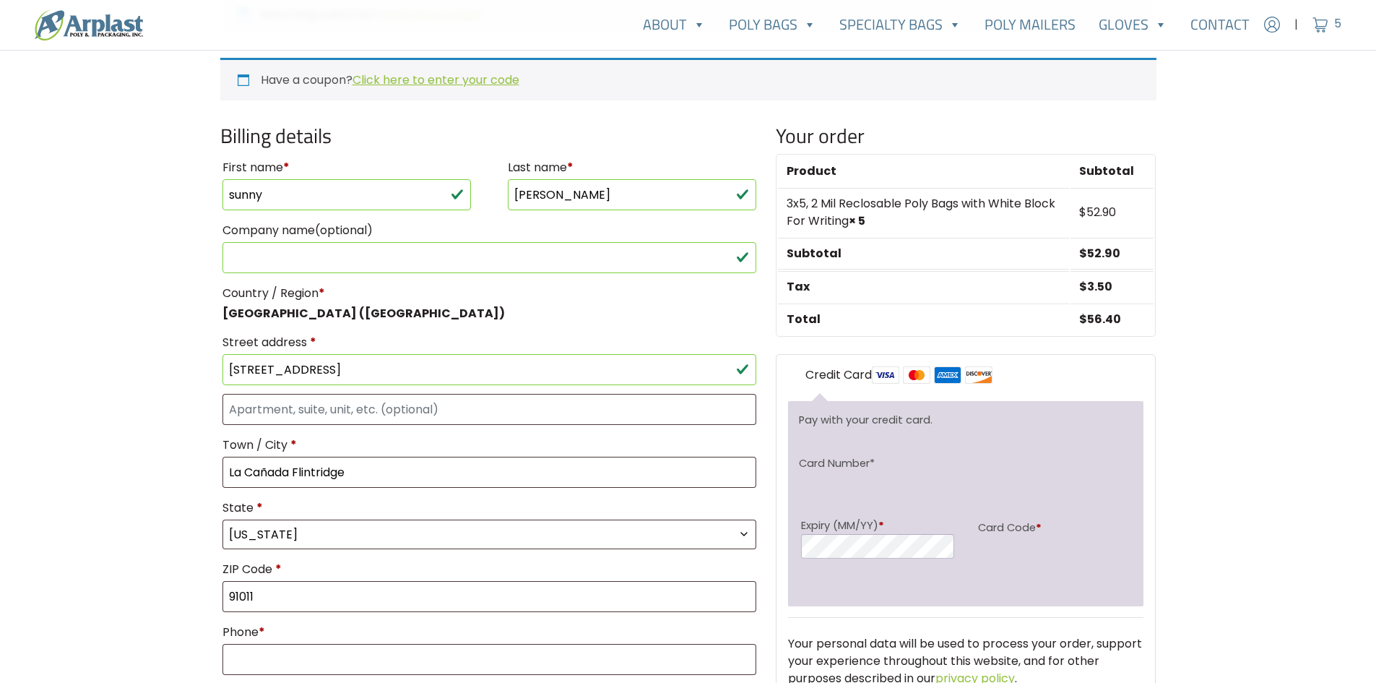
select select "CA"
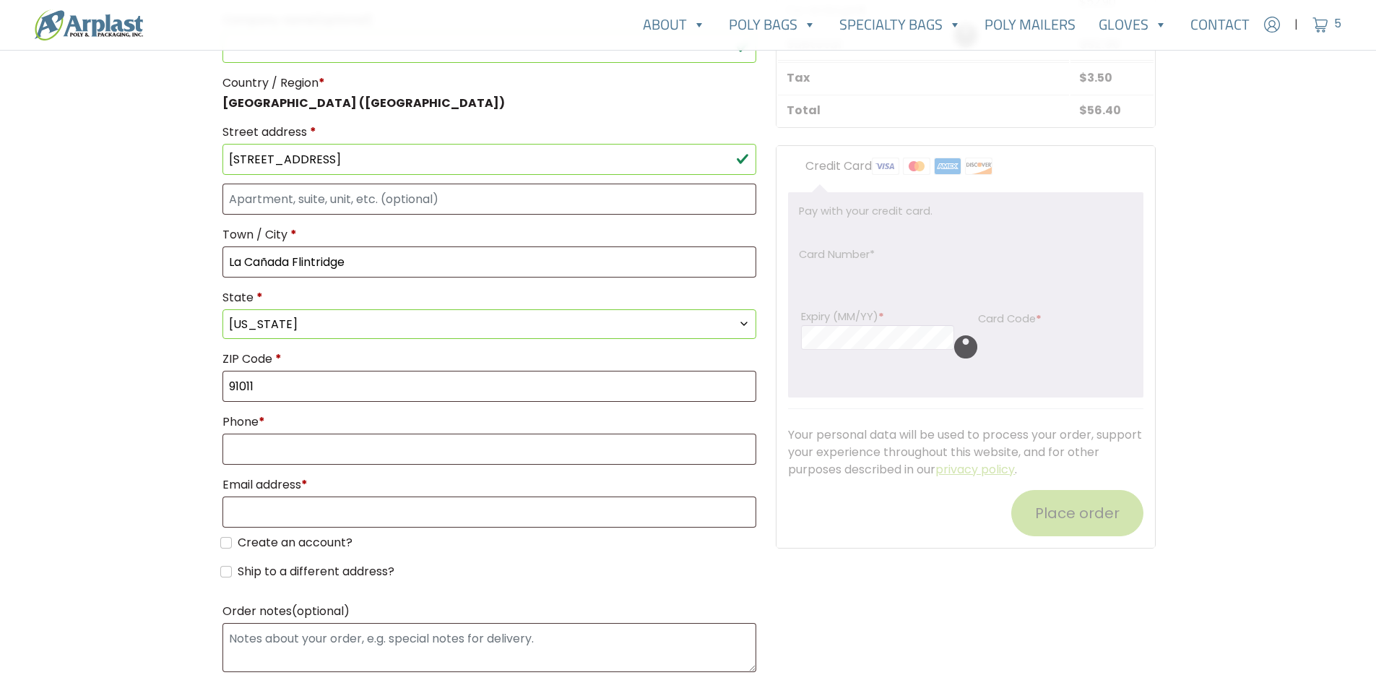
scroll to position [650, 0]
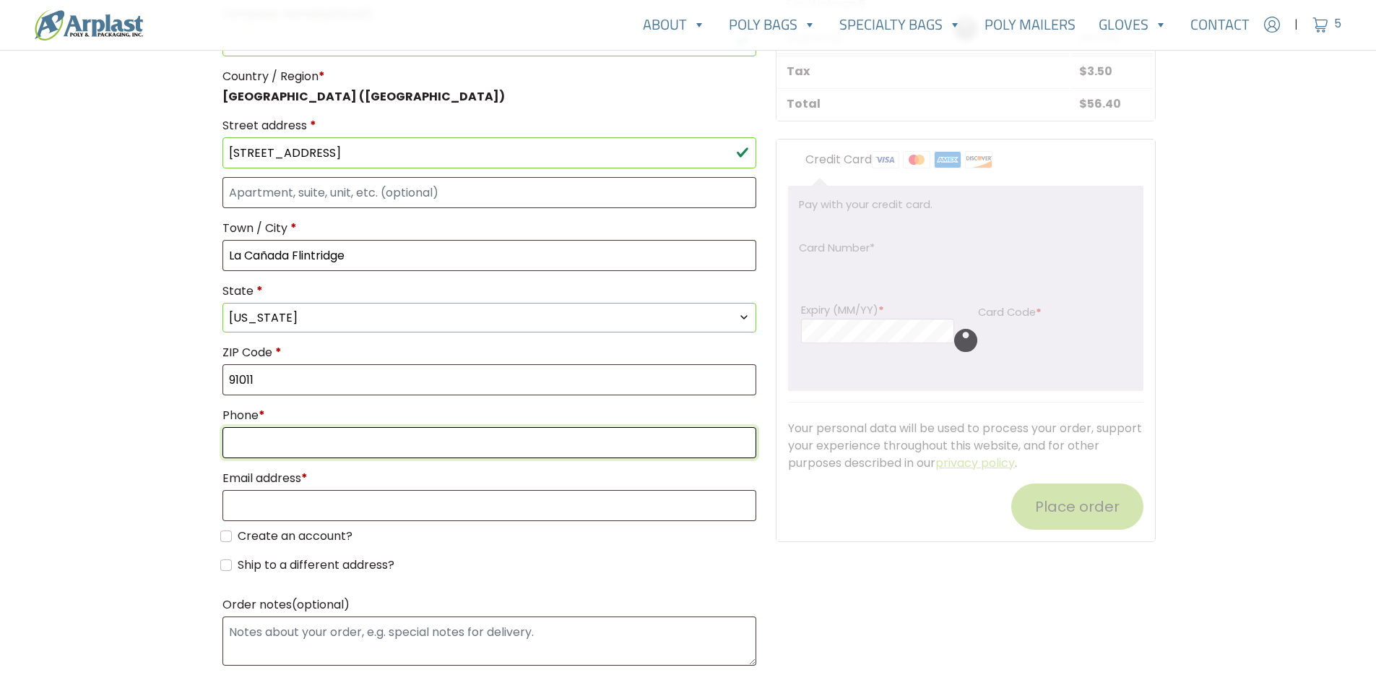
click at [249, 436] on input "Phone *" at bounding box center [490, 442] width 535 height 31
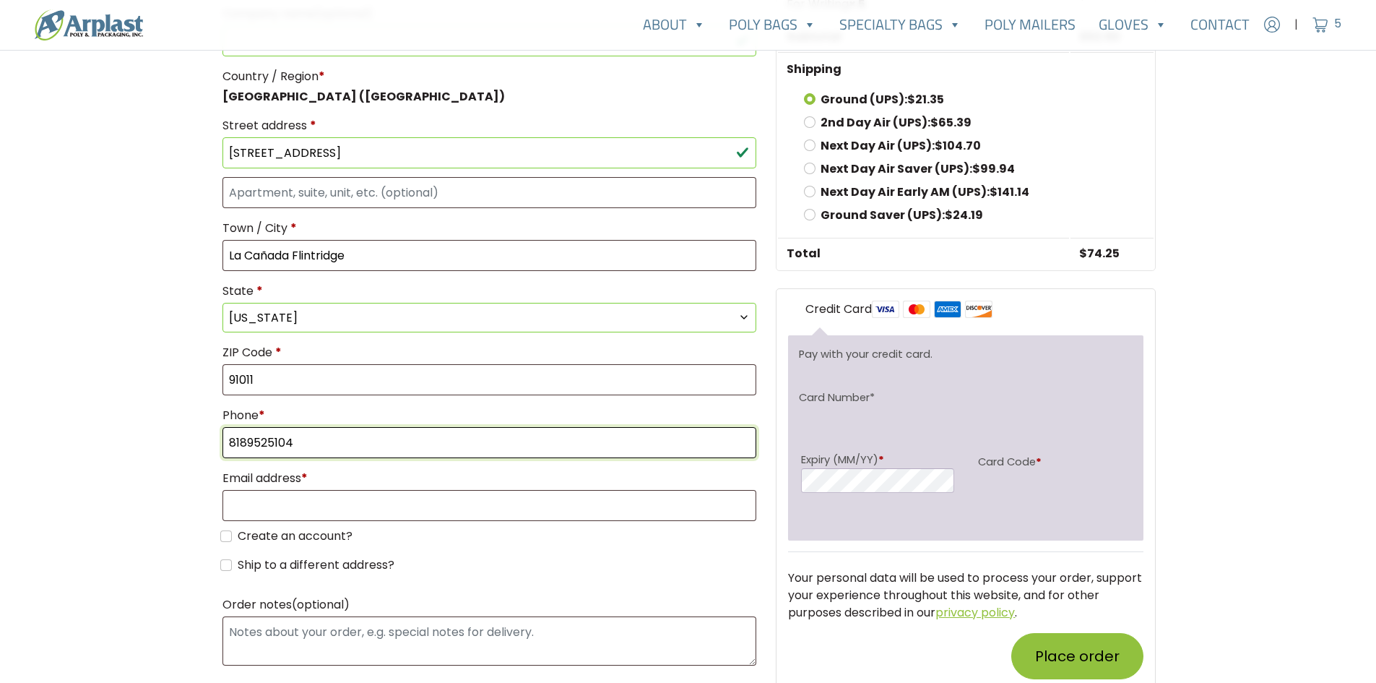
type input "8189525104"
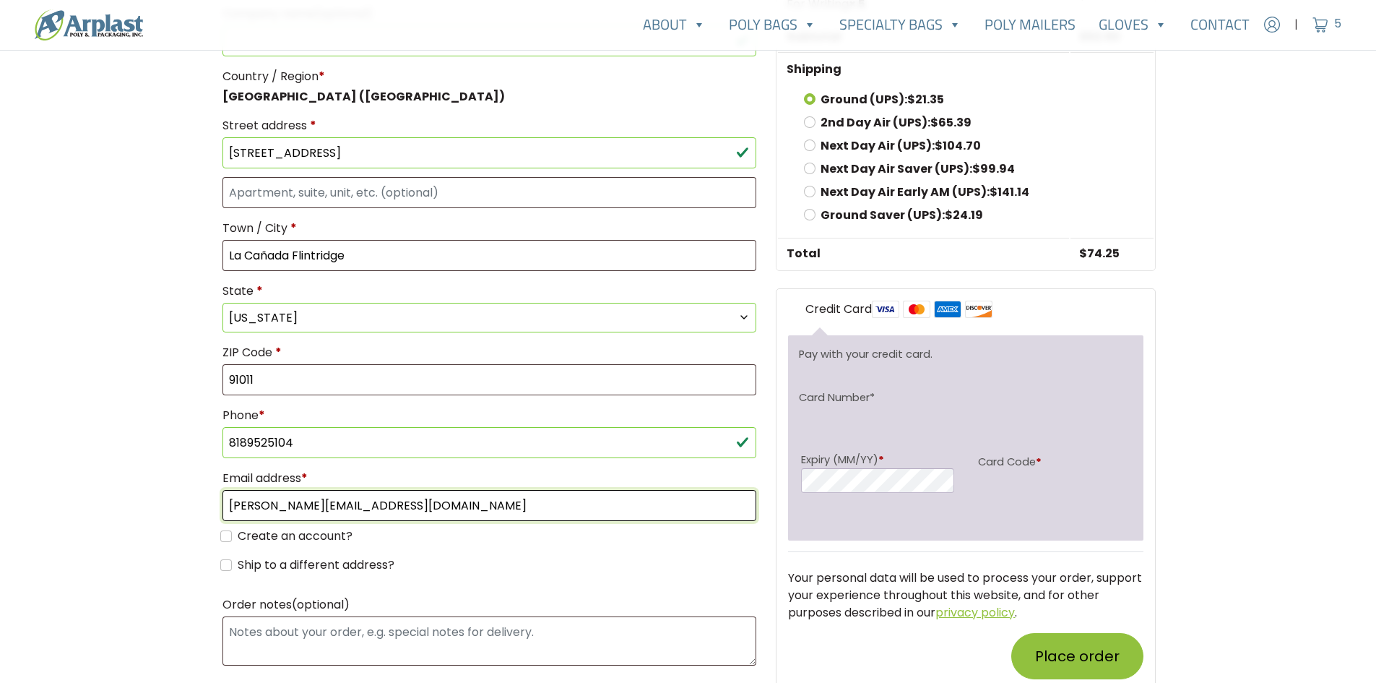
type input "[PERSON_NAME][EMAIL_ADDRESS][DOMAIN_NAME]"
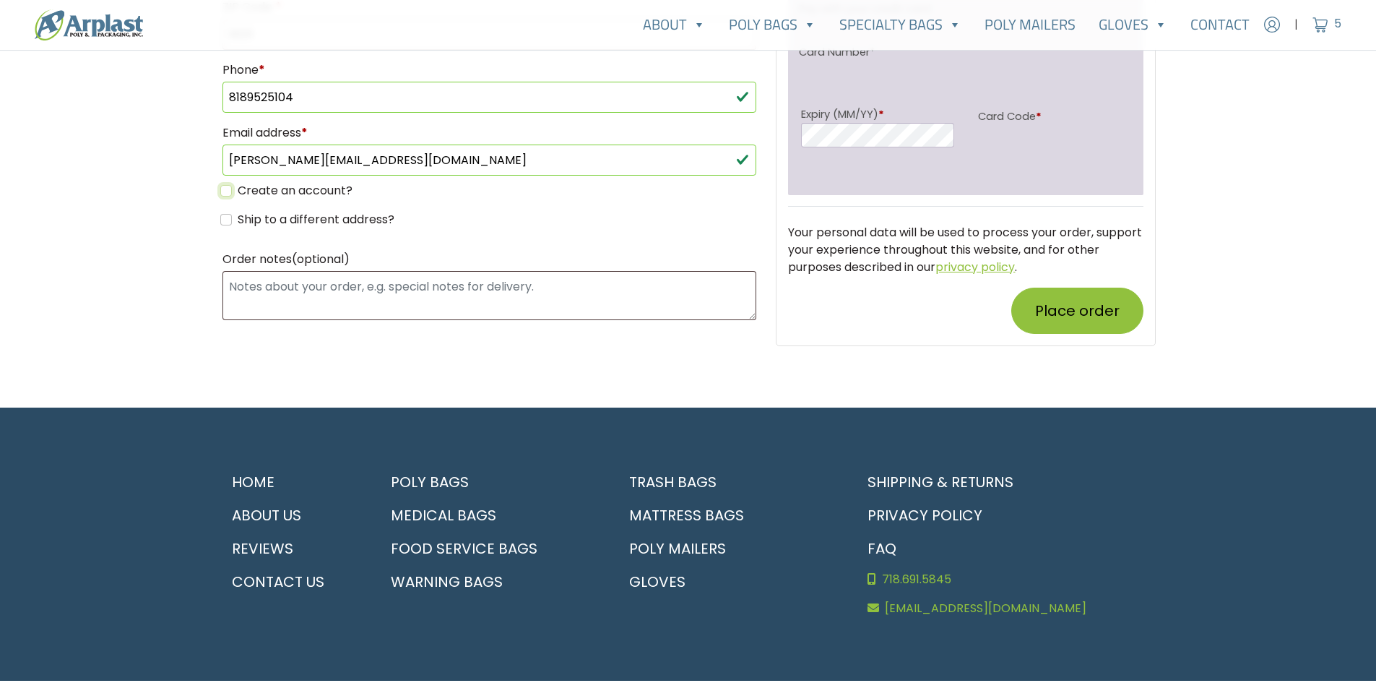
scroll to position [1011, 0]
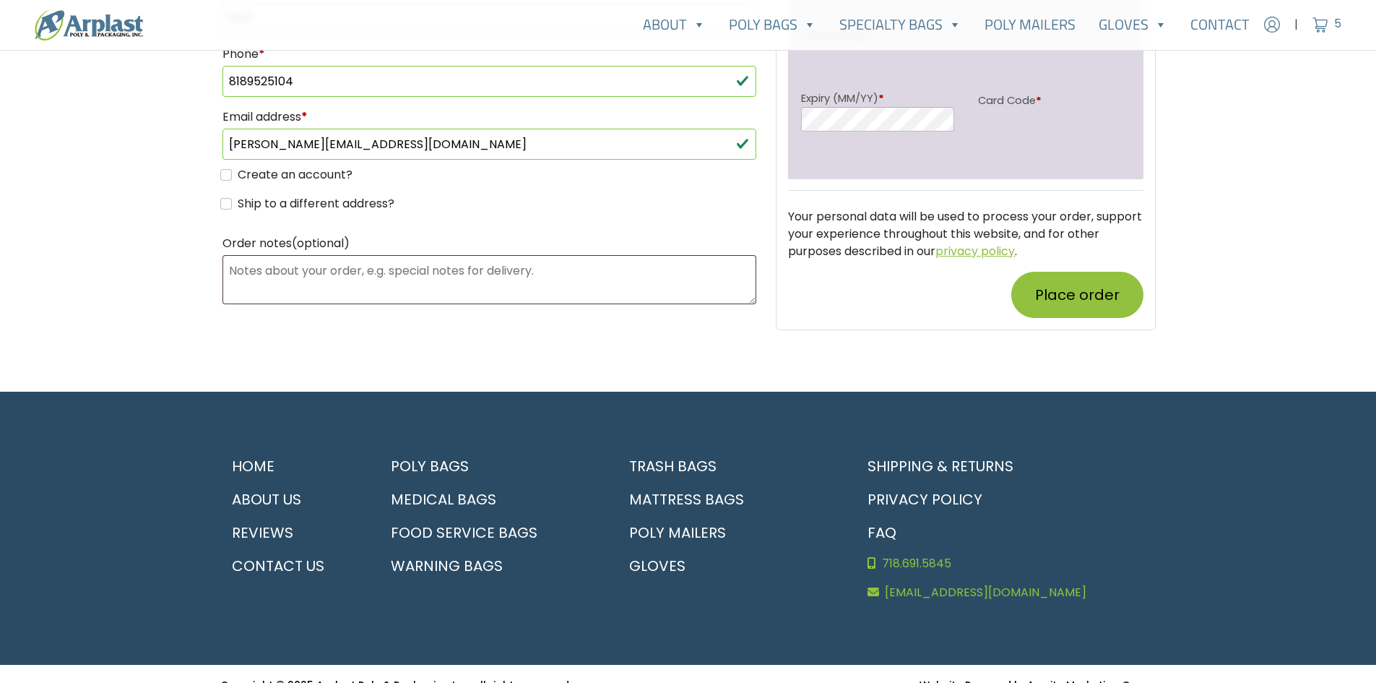
click at [294, 207] on label "Ship to a different address?" at bounding box center [316, 203] width 157 height 17
click at [232, 207] on input "Ship to a different address?" at bounding box center [226, 204] width 12 height 12
checkbox input "true"
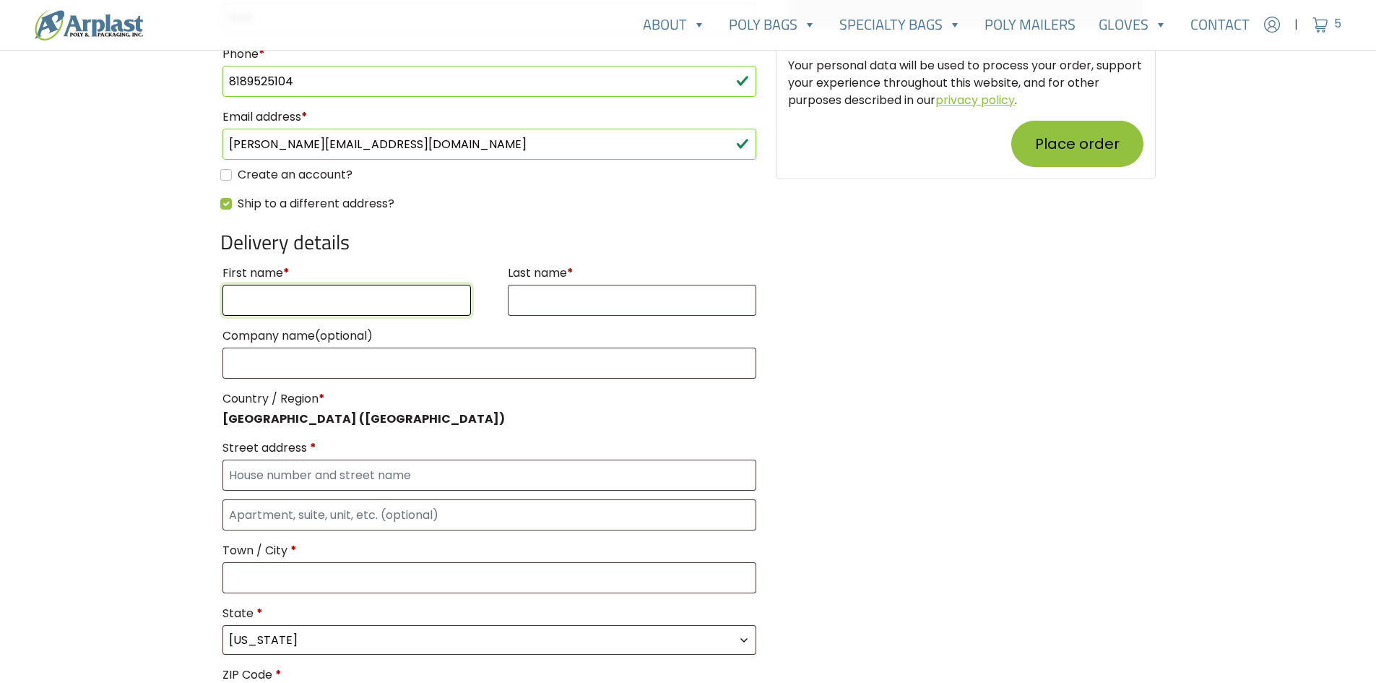
click at [265, 308] on input "First name *" at bounding box center [347, 300] width 249 height 31
type input "james"
type input "shon"
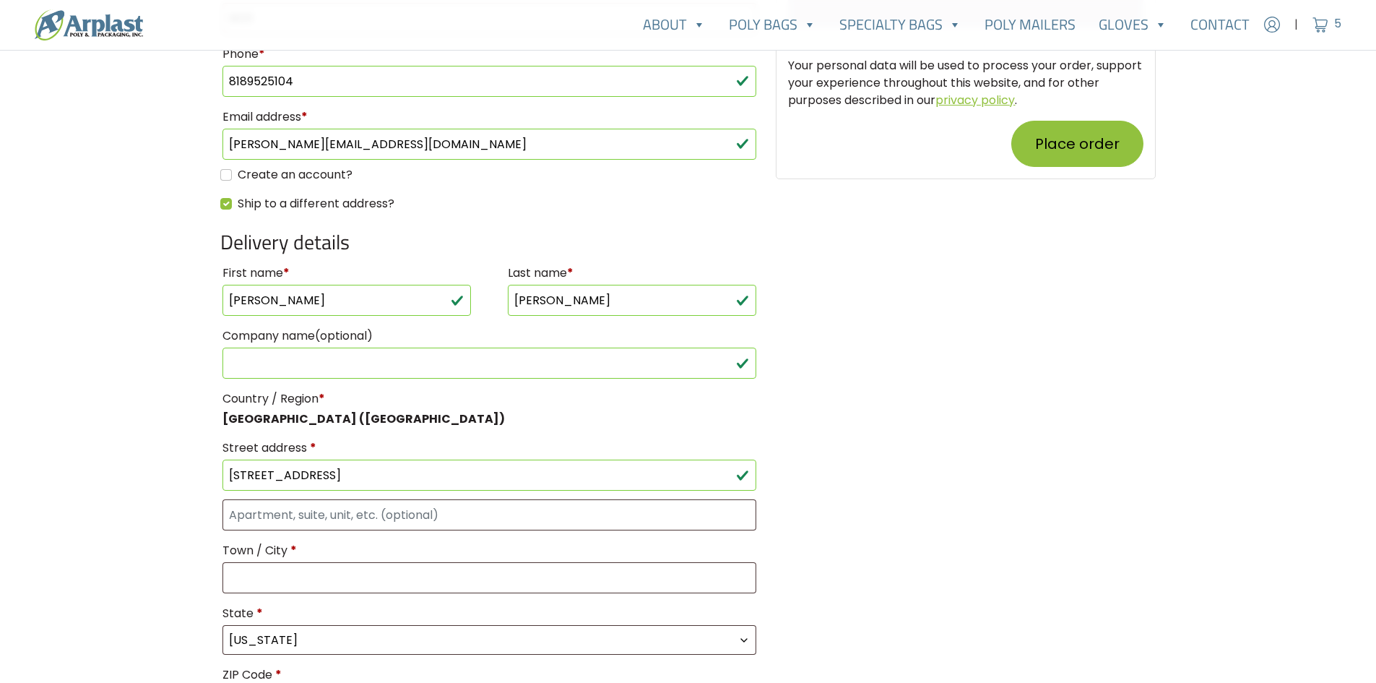
type input "[STREET_ADDRESS]"
type input "Los Angeles"
type input "90007"
select select "CA"
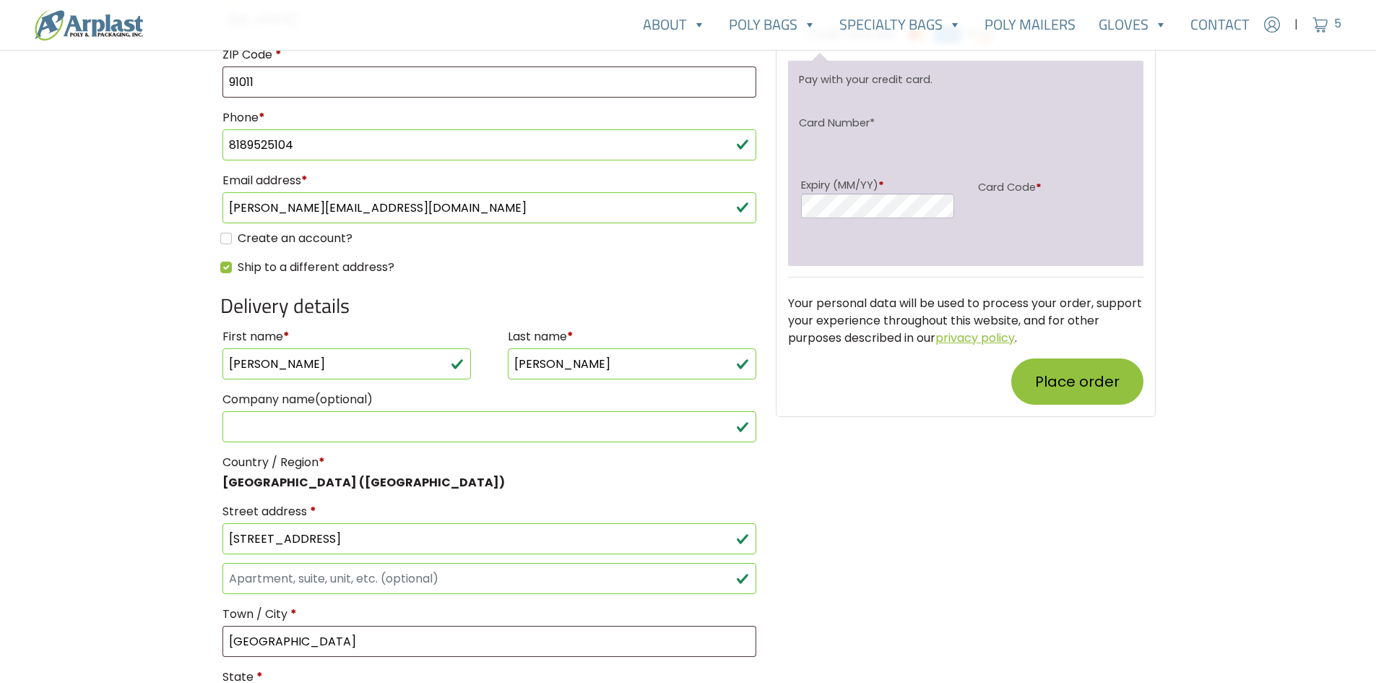
scroll to position [867, 0]
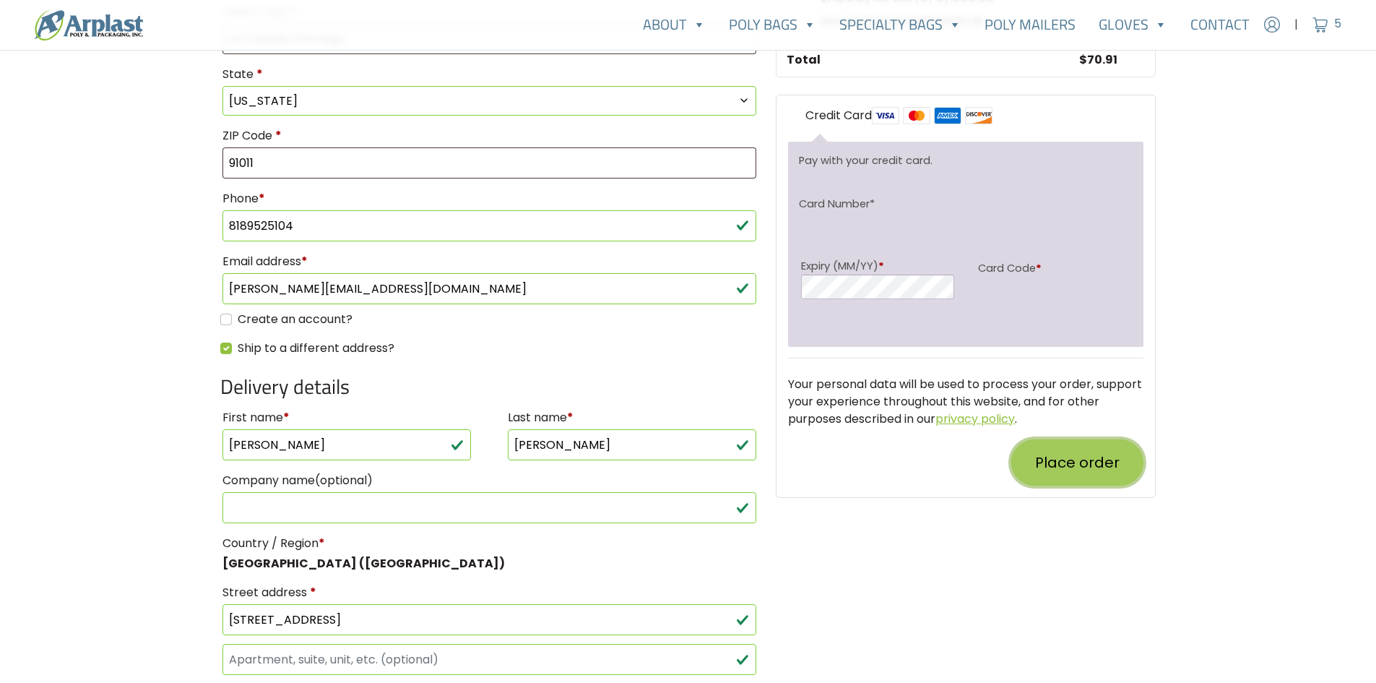
click at [1095, 452] on button "Place order" at bounding box center [1077, 462] width 132 height 46
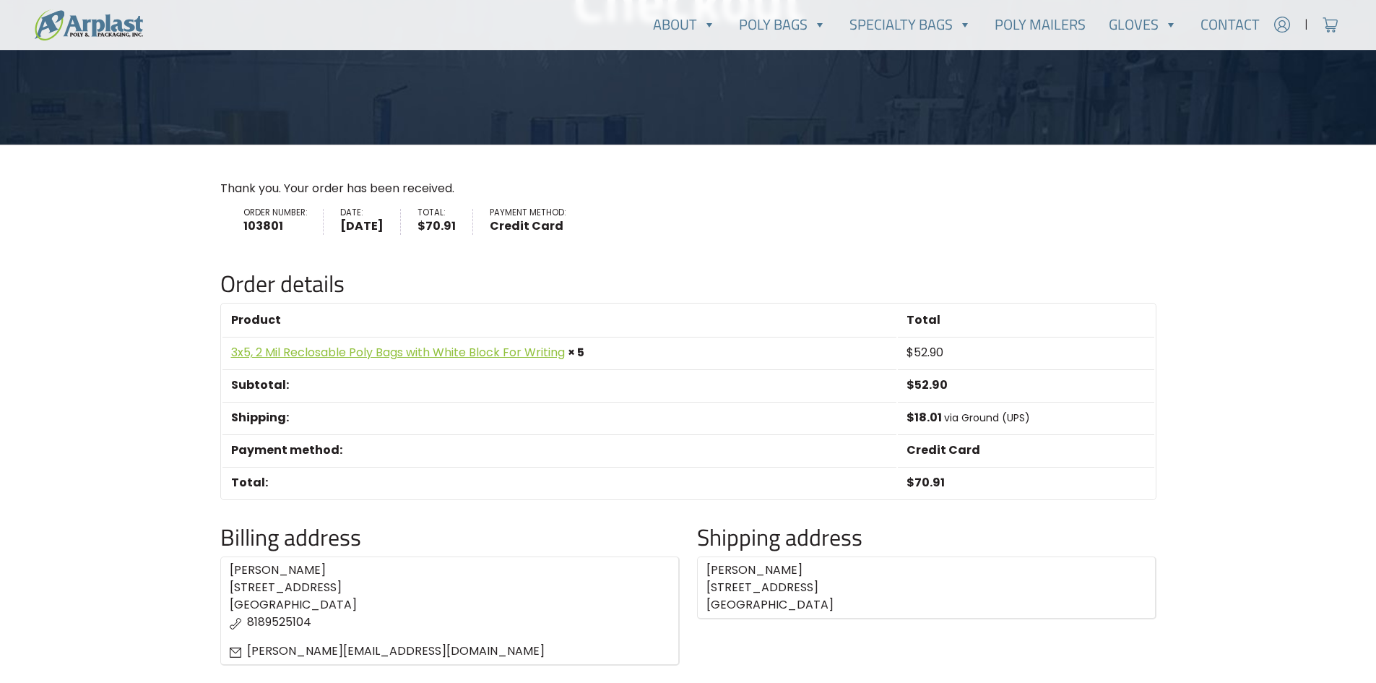
scroll to position [217, 0]
